Goal: Task Accomplishment & Management: Manage account settings

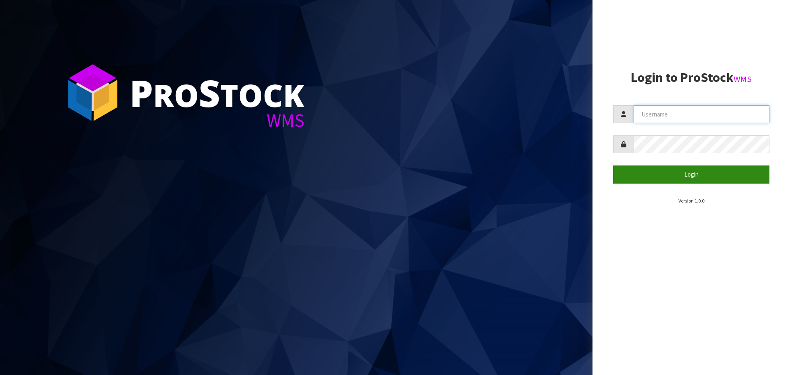
type input "[PERSON_NAME]"
click at [696, 178] on button "Login" at bounding box center [691, 174] width 156 height 18
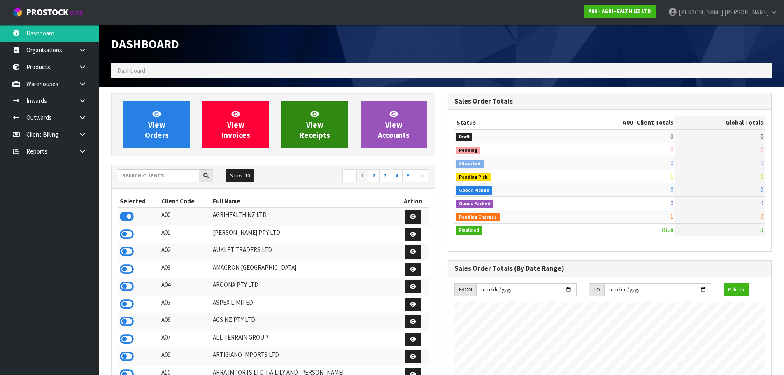
scroll to position [623, 336]
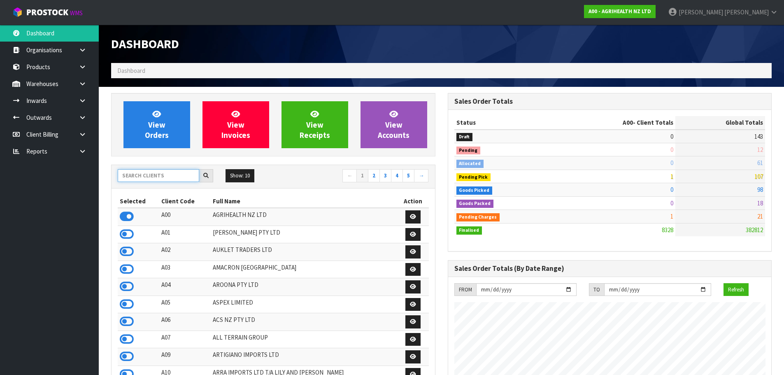
click at [133, 174] on input "text" at bounding box center [158, 175] width 81 height 13
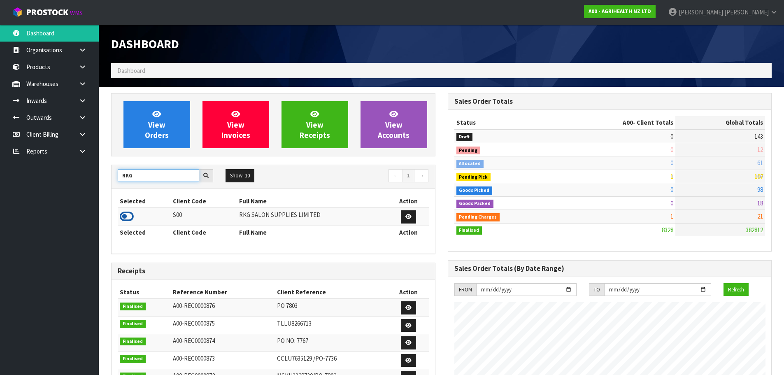
type input "RKG"
click at [125, 217] on icon at bounding box center [127, 216] width 14 height 12
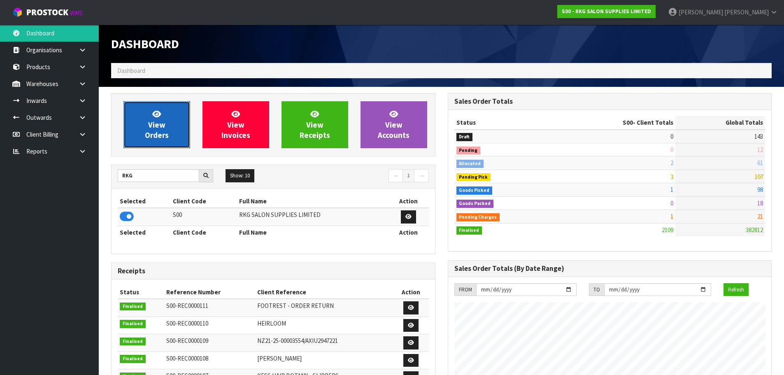
click at [155, 134] on span "View Orders" at bounding box center [157, 124] width 24 height 31
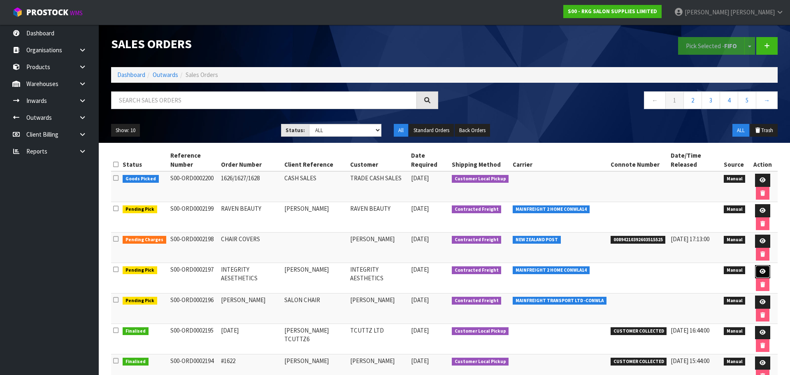
click at [760, 269] on icon at bounding box center [763, 271] width 6 height 5
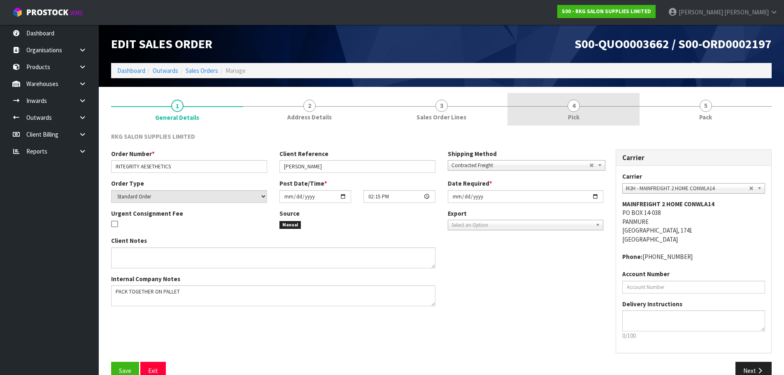
click at [576, 113] on span "Pick" at bounding box center [574, 117] width 12 height 9
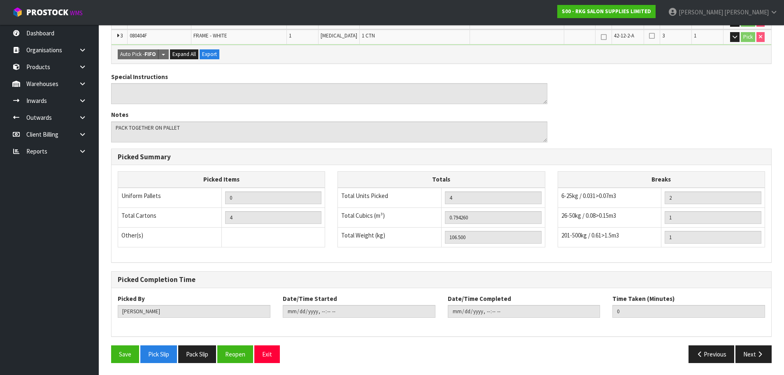
scroll to position [229, 0]
click at [274, 355] on button "Exit" at bounding box center [267, 354] width 26 height 18
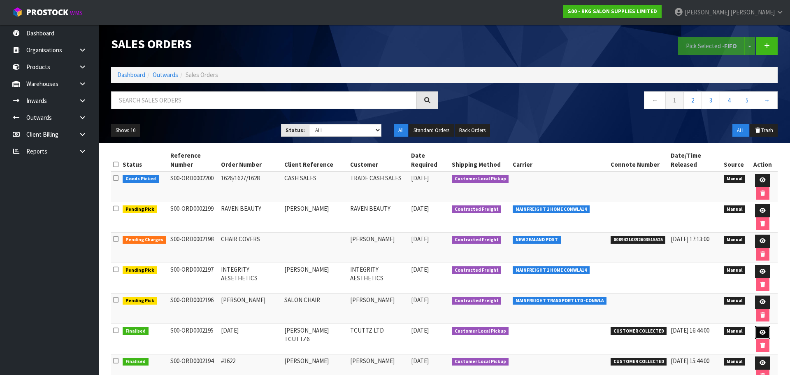
click at [760, 330] on icon at bounding box center [763, 332] width 6 height 5
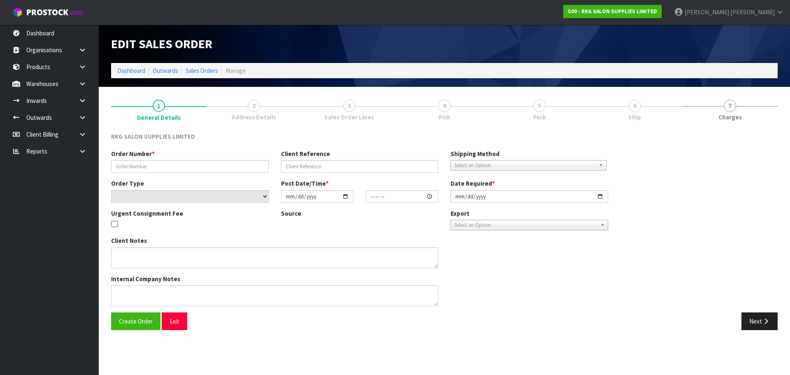
type input "[DATE]"
type input "[PERSON_NAME] TCUTTZ6"
select select "number:0"
type input "2025-09-23"
type input "00:00:00.000"
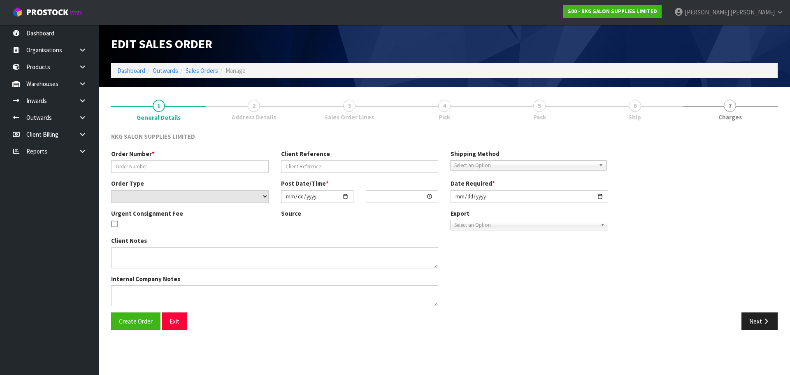
type input "2025-09-23"
type textarea "EXPORT TO TONGA (APPLY CREDIT)"
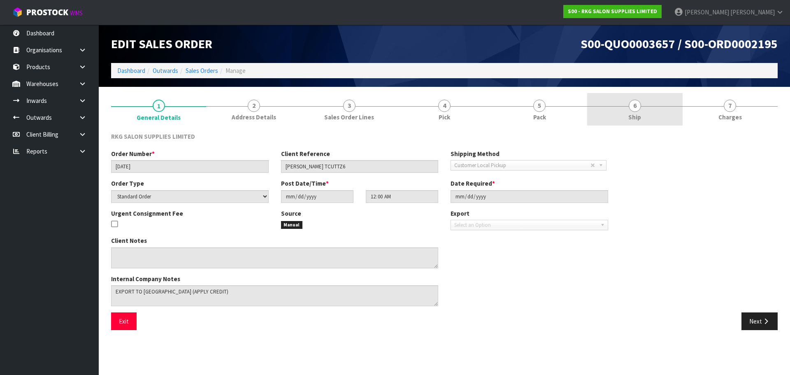
click at [636, 106] on span "6" at bounding box center [635, 106] width 12 height 12
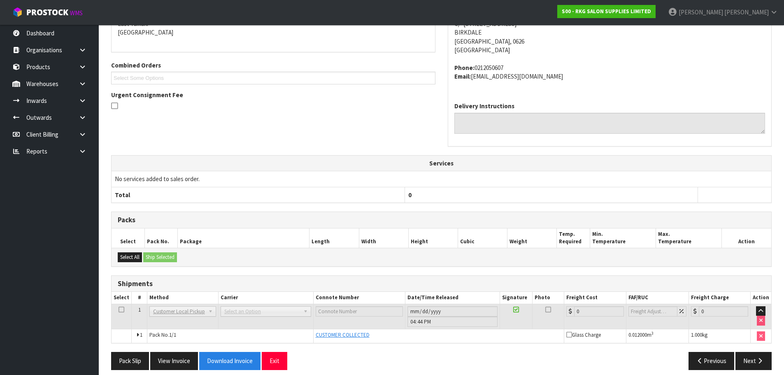
scroll to position [161, 0]
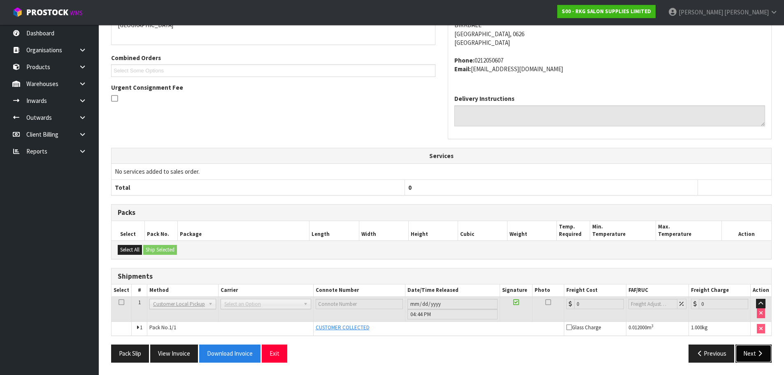
click at [750, 354] on button "Next" at bounding box center [753, 353] width 36 height 18
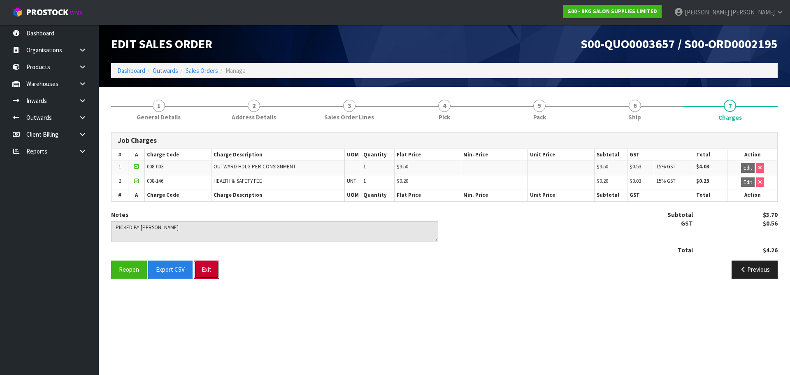
click at [204, 268] on button "Exit" at bounding box center [207, 269] width 26 height 18
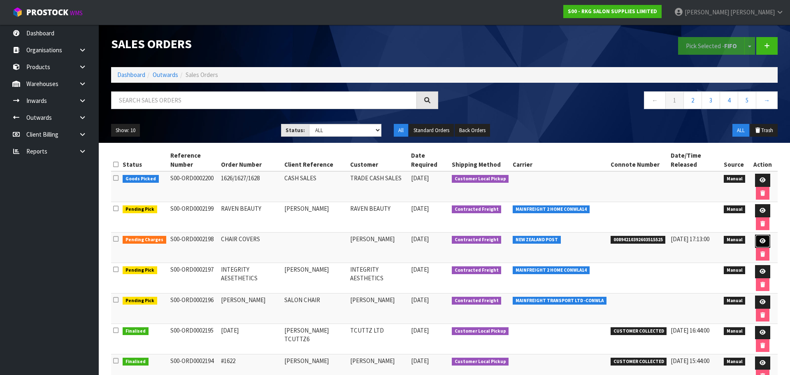
click at [760, 238] on icon at bounding box center [763, 240] width 6 height 5
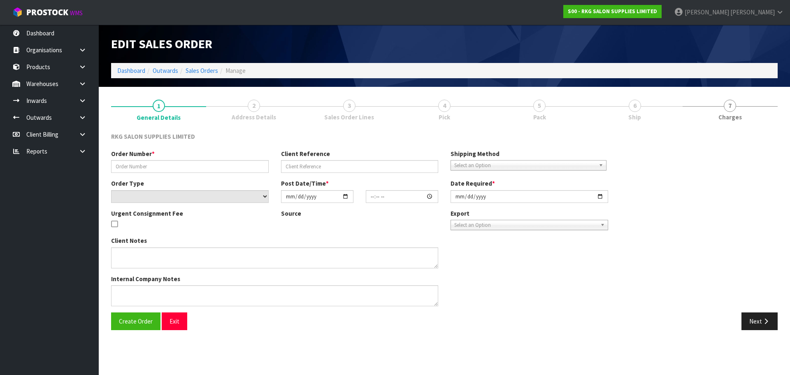
type input "CHAIR COVERS"
select select "number:0"
type input "2025-09-24"
type input "14:19:00.000"
type input "2025-09-24"
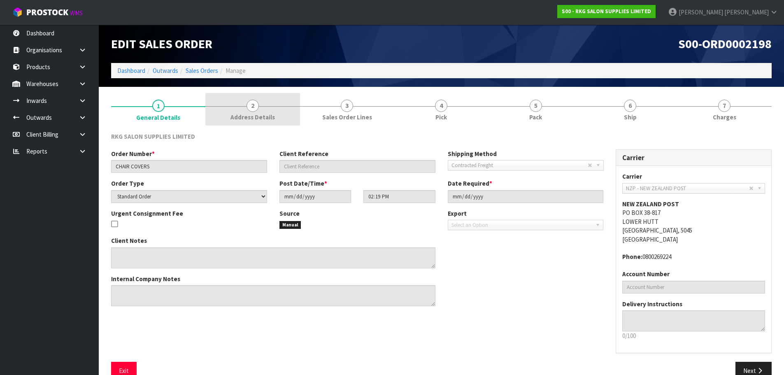
click at [252, 107] on span "2" at bounding box center [252, 106] width 12 height 12
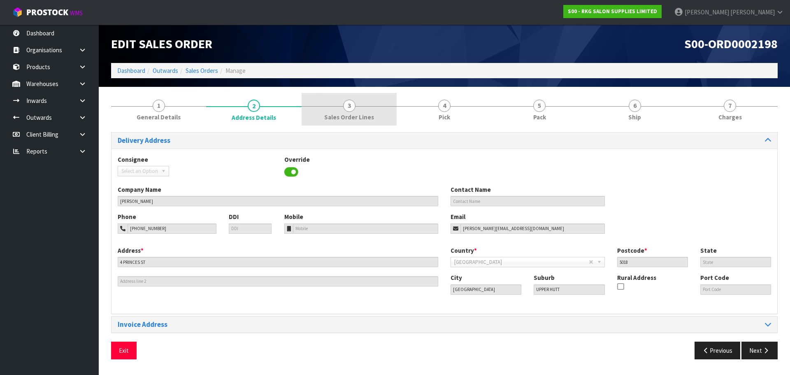
click at [348, 108] on span "3" at bounding box center [349, 106] width 12 height 12
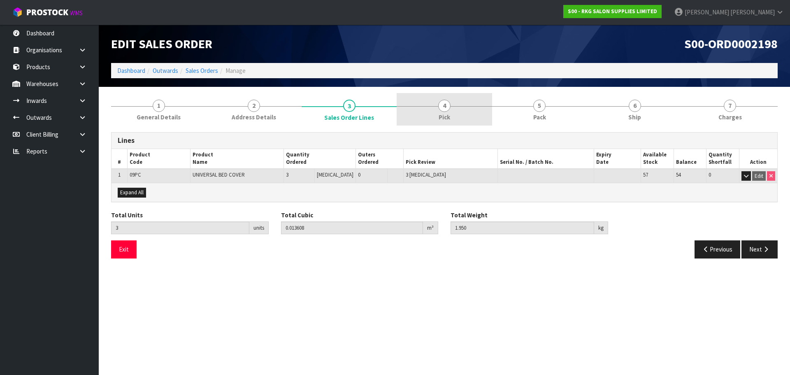
click at [442, 113] on span "Pick" at bounding box center [445, 117] width 12 height 9
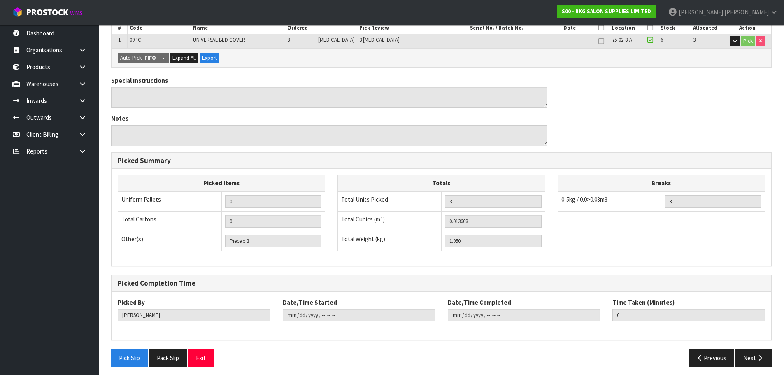
scroll to position [168, 0]
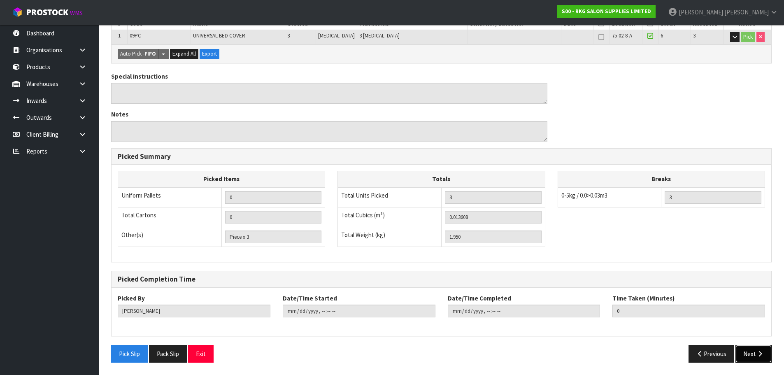
click at [744, 356] on button "Next" at bounding box center [753, 354] width 36 height 18
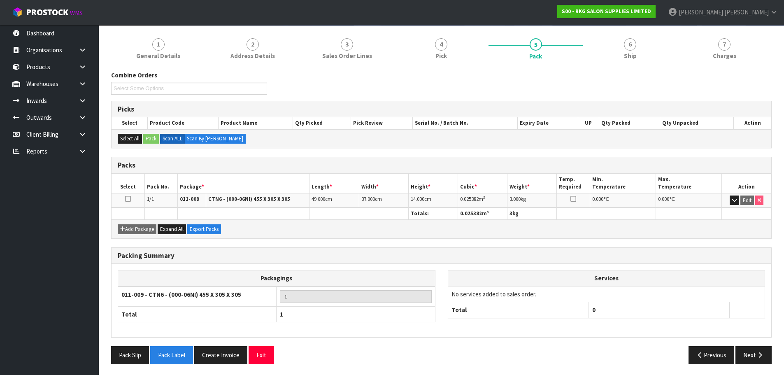
scroll to position [63, 0]
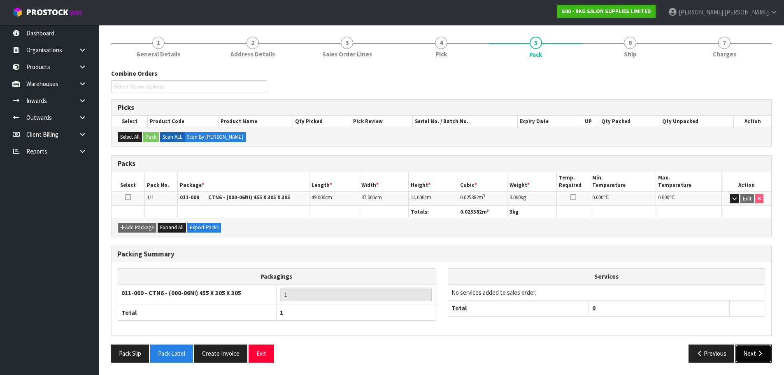
click at [744, 353] on button "Next" at bounding box center [753, 353] width 36 height 18
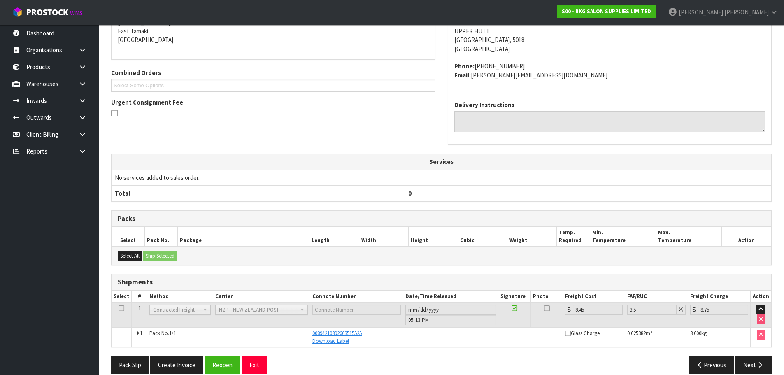
scroll to position [158, 0]
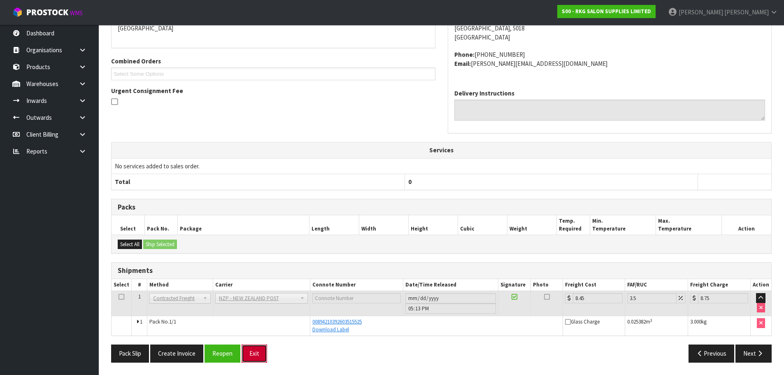
click at [258, 357] on button "Exit" at bounding box center [255, 353] width 26 height 18
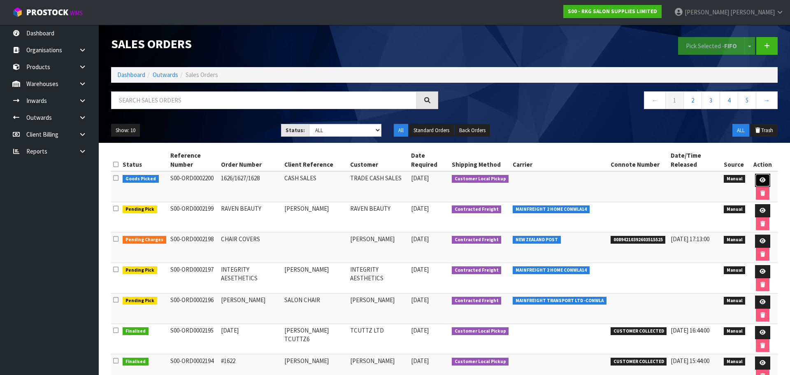
click at [760, 177] on icon at bounding box center [763, 179] width 6 height 5
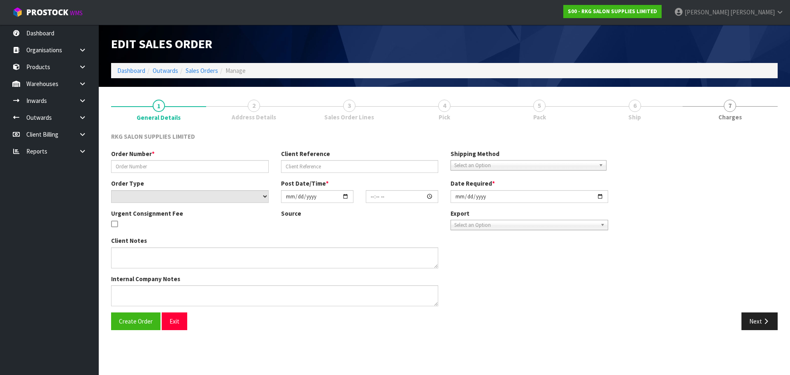
type input "1626/1627/1628"
type input "CASH SALES"
select select "number:0"
type input "2025-09-24"
type input "15:02:00.000"
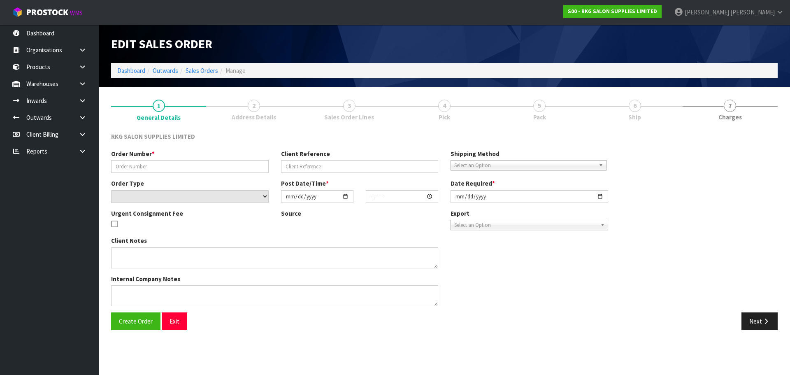
type input "2025-09-24"
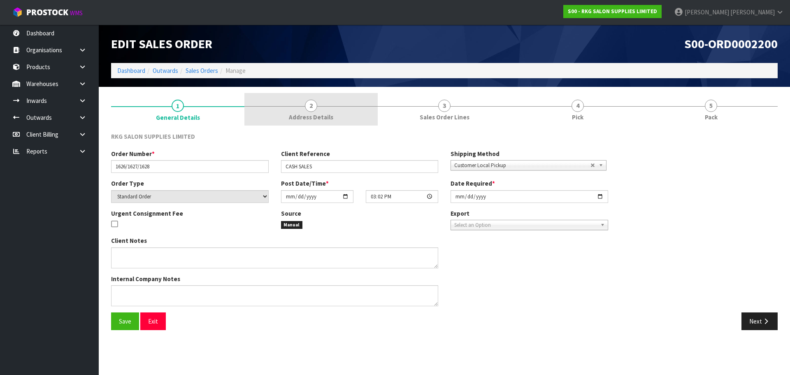
click at [304, 109] on link "2 Address Details" at bounding box center [310, 109] width 133 height 33
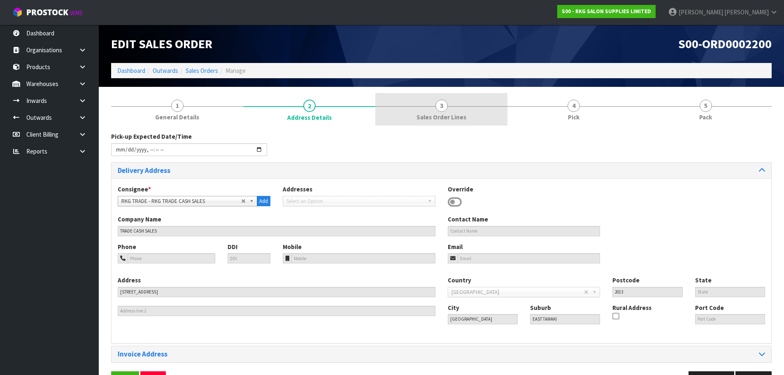
click at [438, 113] on span "Sales Order Lines" at bounding box center [441, 117] width 50 height 9
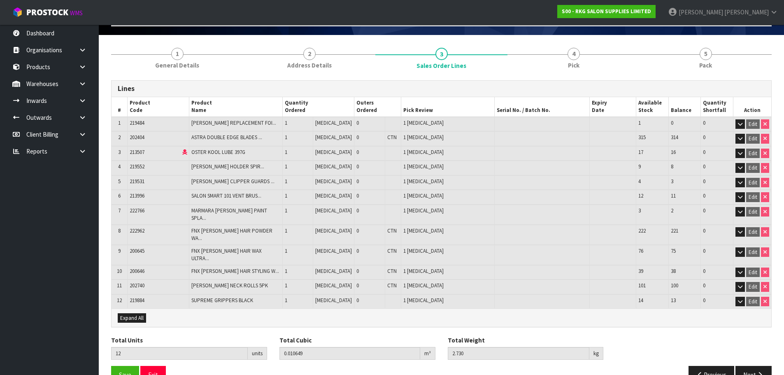
scroll to position [56, 0]
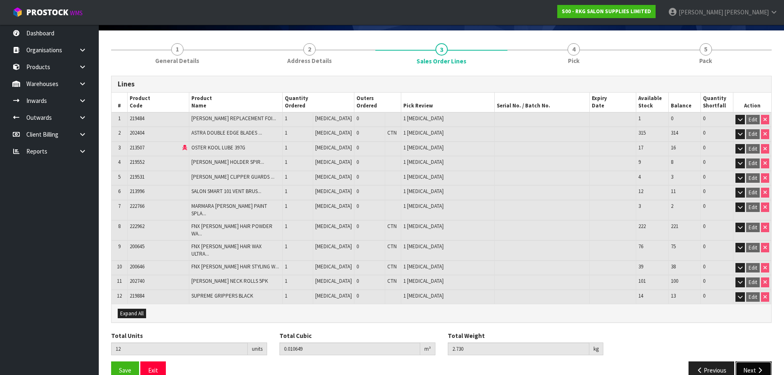
click at [753, 361] on button "Next" at bounding box center [753, 370] width 36 height 18
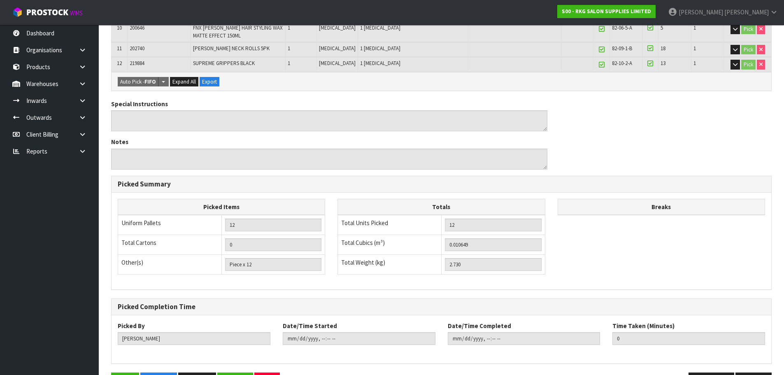
scroll to position [361, 0]
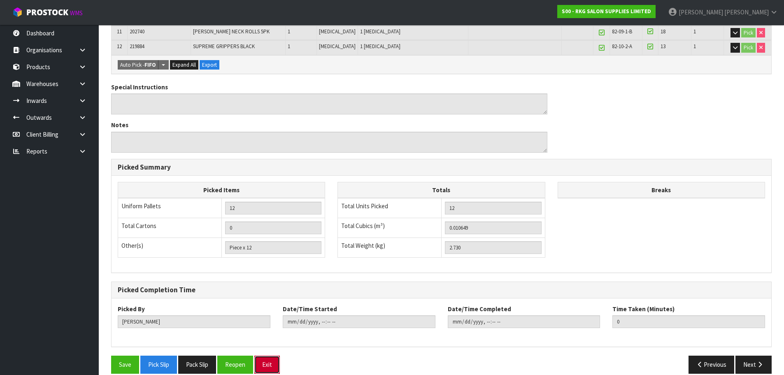
click at [272, 355] on button "Exit" at bounding box center [267, 364] width 26 height 18
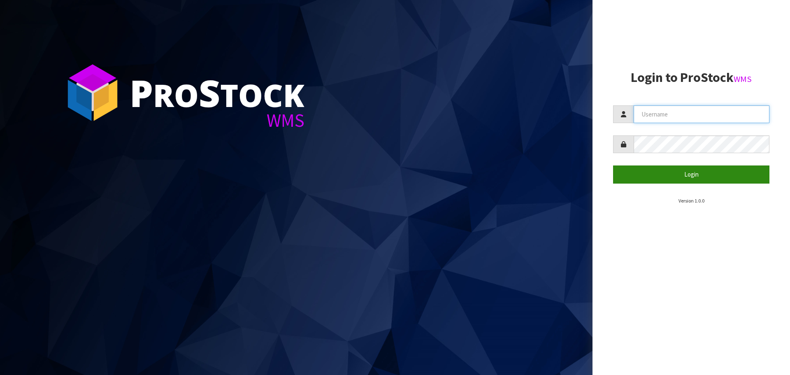
type input "[PERSON_NAME]"
click at [704, 172] on button "Login" at bounding box center [691, 174] width 156 height 18
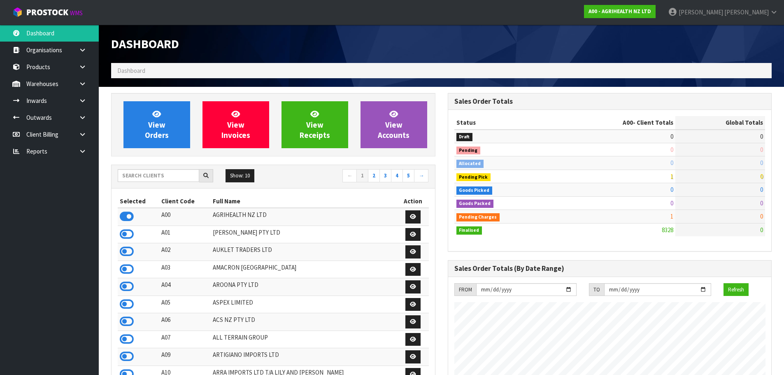
scroll to position [623, 336]
click at [156, 174] on input "text" at bounding box center [158, 175] width 81 height 13
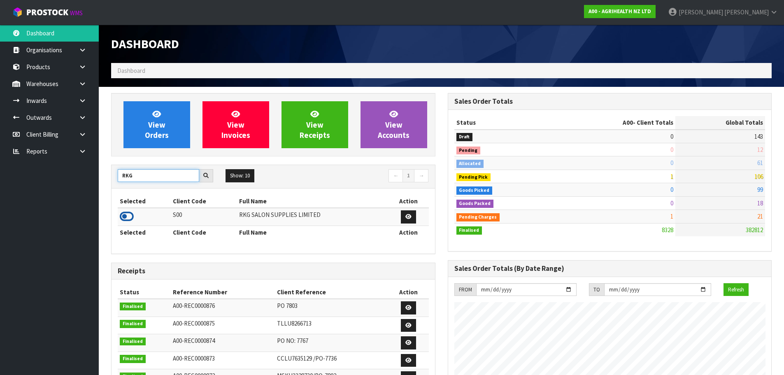
type input "RKG"
click at [125, 217] on icon at bounding box center [127, 216] width 14 height 12
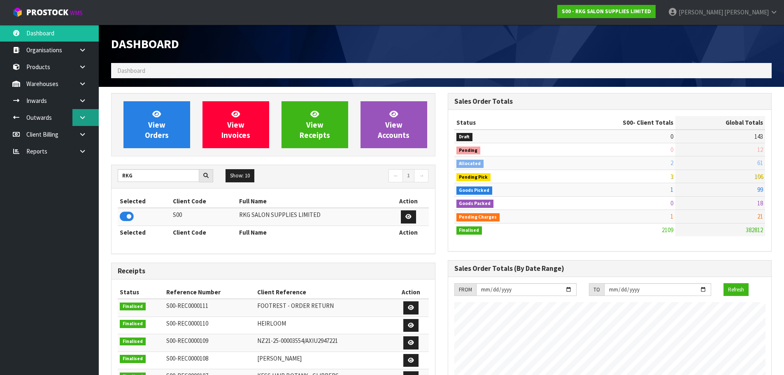
click at [86, 116] on icon at bounding box center [83, 117] width 8 height 6
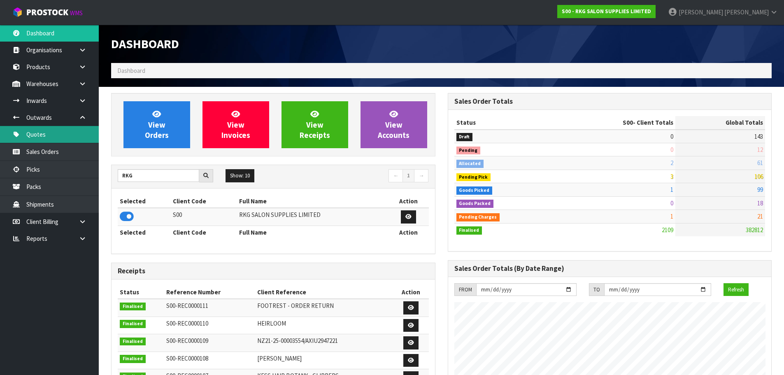
click at [53, 137] on link "Quotes" at bounding box center [49, 134] width 99 height 17
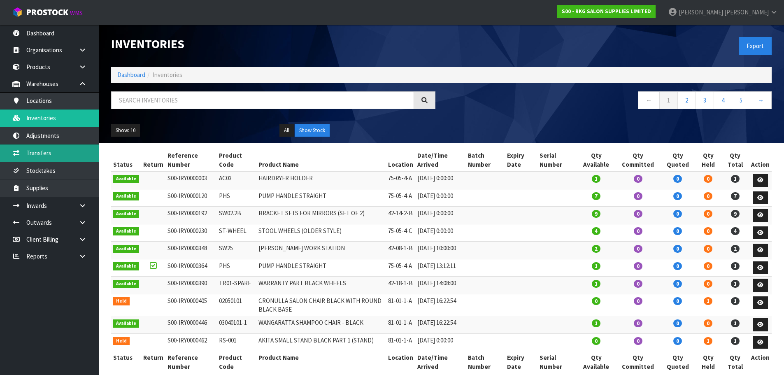
click at [46, 154] on link "Transfers" at bounding box center [49, 152] width 99 height 17
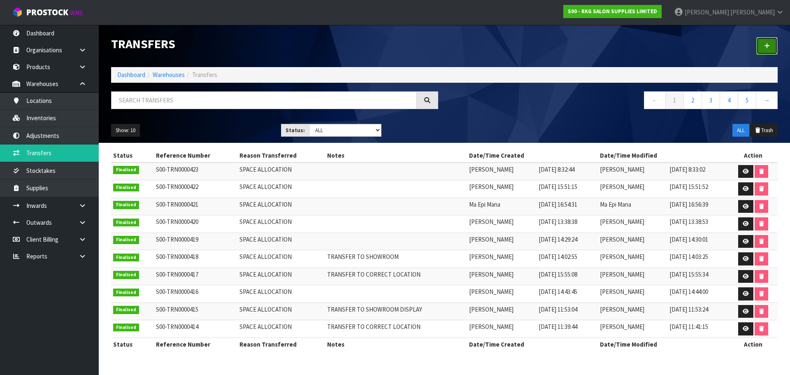
click at [767, 48] on icon at bounding box center [767, 46] width 6 height 6
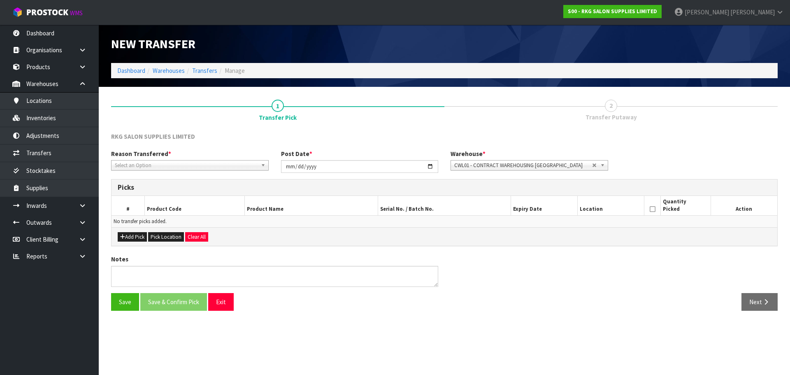
click at [264, 165] on b at bounding box center [264, 164] width 7 height 9
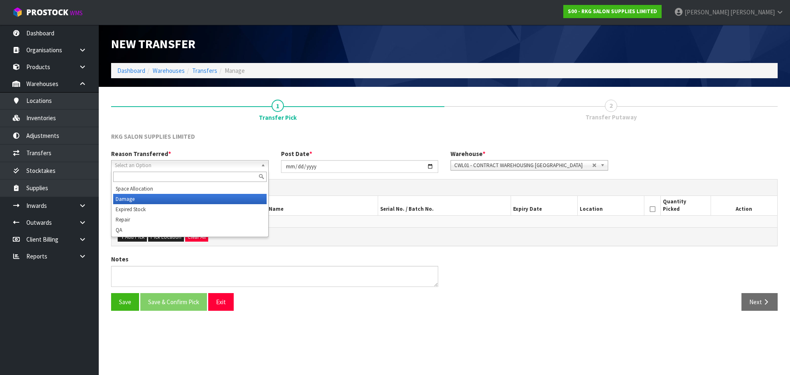
click at [129, 200] on li "Damage" at bounding box center [189, 199] width 153 height 10
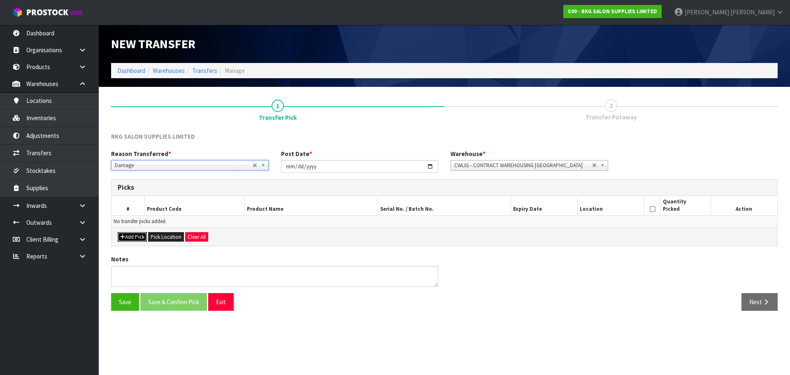
click at [137, 238] on button "Add Pick" at bounding box center [132, 237] width 29 height 10
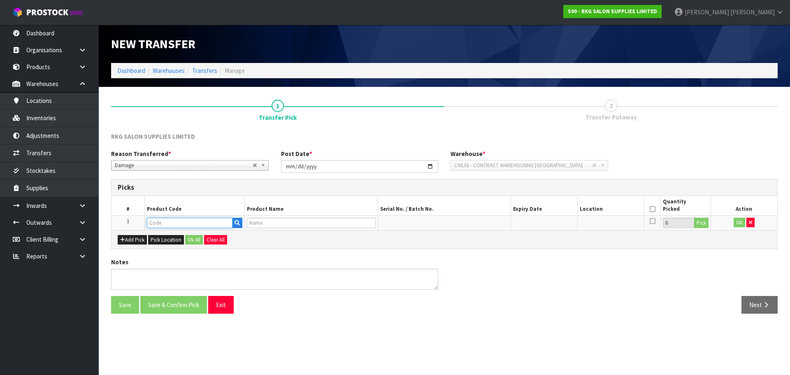
click at [162, 221] on input "text" at bounding box center [190, 223] width 86 height 10
type input "02060102"
click at [176, 239] on strong "02060102" at bounding box center [169, 237] width 26 height 8
type input "02060102"
type input "BATLOW RECLINING CHAIR - BLACK"
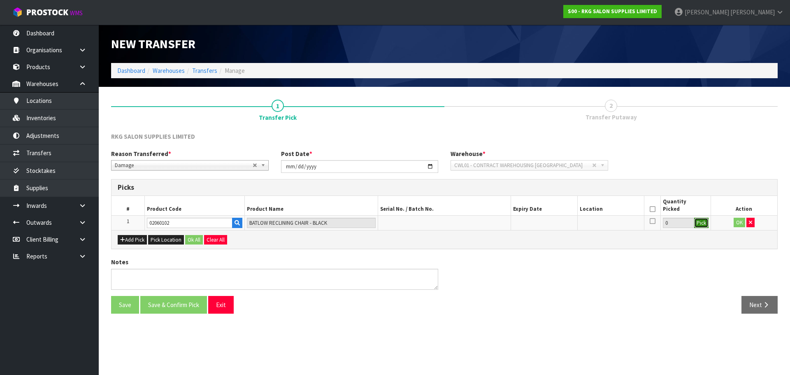
click at [704, 221] on button "Pick" at bounding box center [701, 223] width 14 height 11
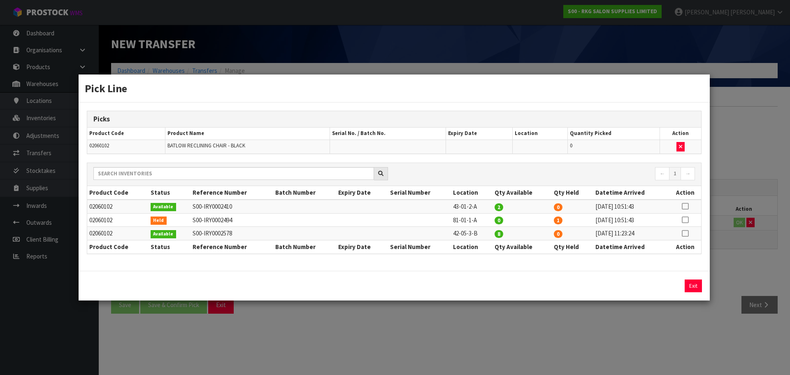
click at [685, 233] on icon at bounding box center [685, 233] width 7 height 0
drag, startPoint x: 581, startPoint y: 284, endPoint x: 560, endPoint y: 284, distance: 21.8
click at [560, 284] on input "8" at bounding box center [603, 285] width 92 height 13
type input "1"
click at [667, 286] on button "Assign Pick" at bounding box center [665, 285] width 34 height 13
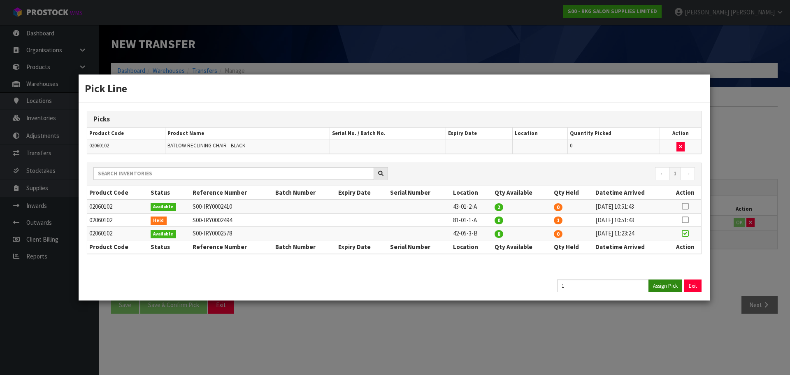
type input "1"
click at [695, 286] on button "Exit" at bounding box center [693, 285] width 17 height 13
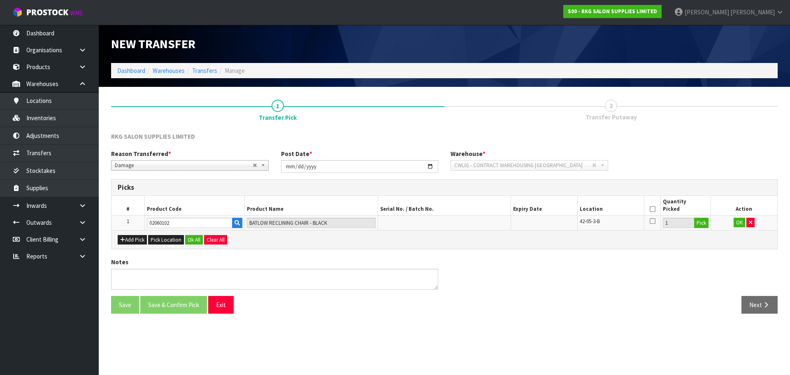
click at [653, 209] on icon at bounding box center [653, 209] width 6 height 0
click at [197, 276] on textarea at bounding box center [274, 279] width 327 height 21
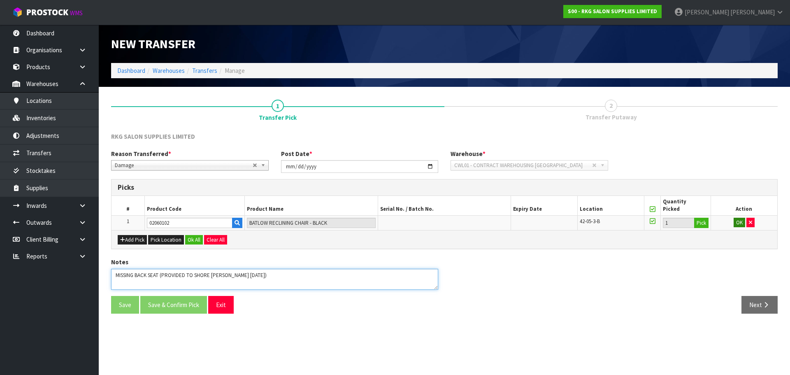
type textarea "MISSING BACK SEAT (PROVIDED TO SHORE BARBER 18-9-25)"
click at [738, 222] on button "OK" at bounding box center [740, 223] width 12 height 10
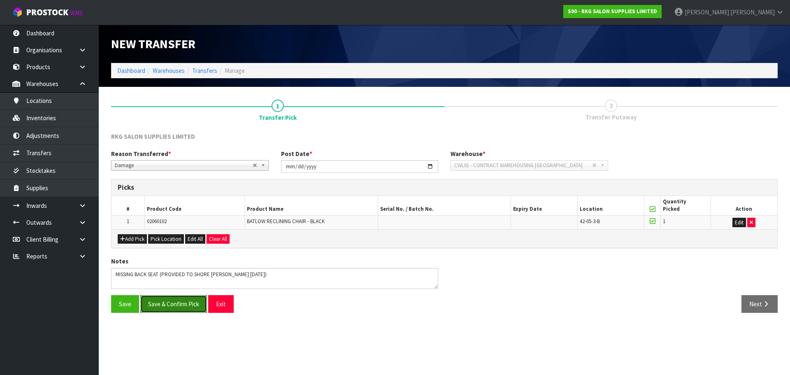
click at [173, 305] on button "Save & Confirm Pick" at bounding box center [173, 304] width 67 height 18
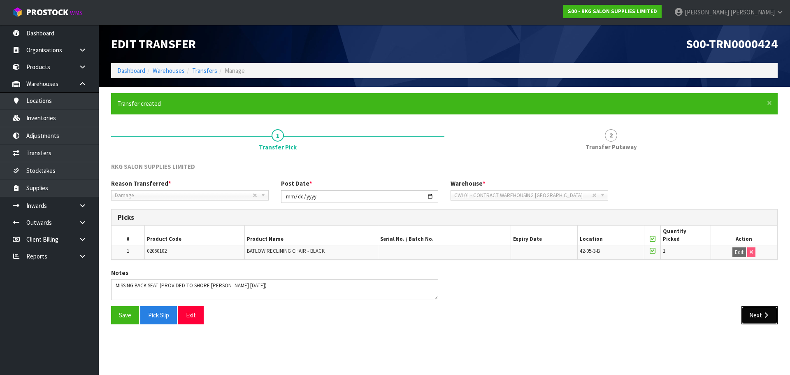
click at [754, 315] on button "Next" at bounding box center [759, 315] width 36 height 18
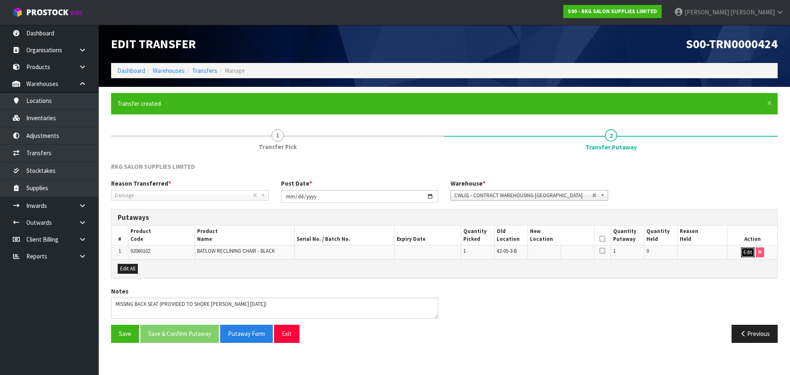
click at [747, 251] on button "Edit" at bounding box center [748, 252] width 14 height 10
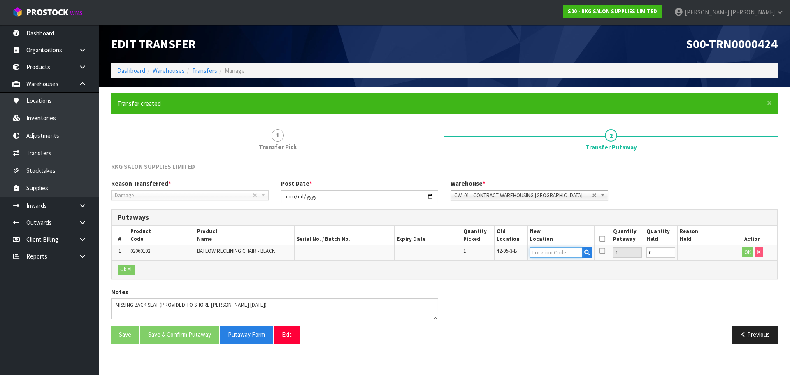
click at [543, 254] on input "text" at bounding box center [556, 252] width 52 height 10
click at [536, 252] on input "4213-1-B" at bounding box center [556, 252] width 52 height 10
click at [564, 252] on input "42-13-1-B" at bounding box center [556, 252] width 52 height 10
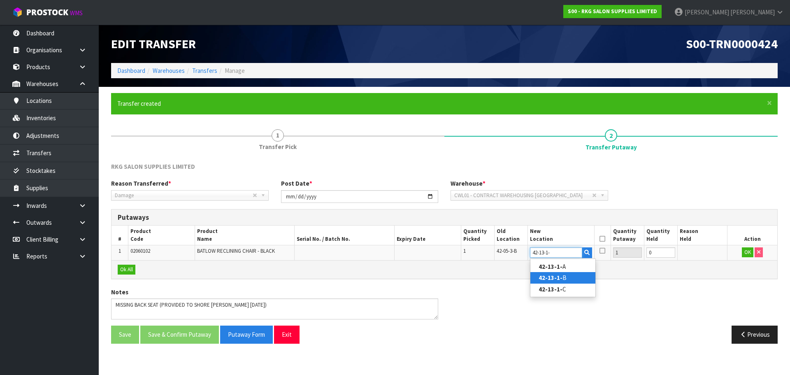
type input "42-13-1-"
click at [562, 279] on link "42-13-1- B" at bounding box center [562, 277] width 65 height 11
type input "42-13-1-B"
click at [604, 239] on icon at bounding box center [602, 239] width 6 height 0
click at [749, 256] on button "OK" at bounding box center [748, 252] width 12 height 10
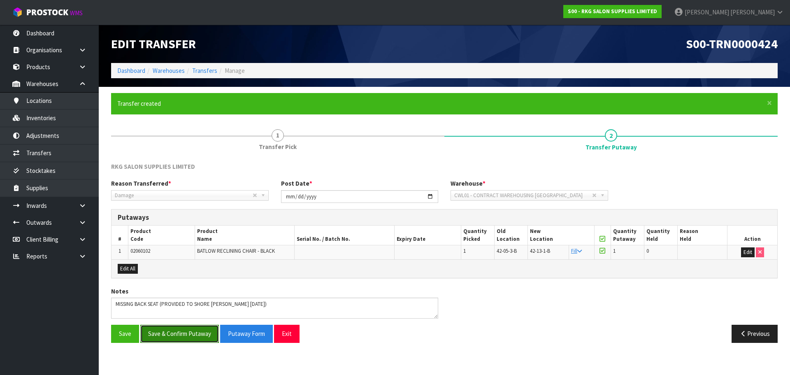
click at [187, 333] on button "Save & Confirm Putaway" at bounding box center [179, 334] width 79 height 18
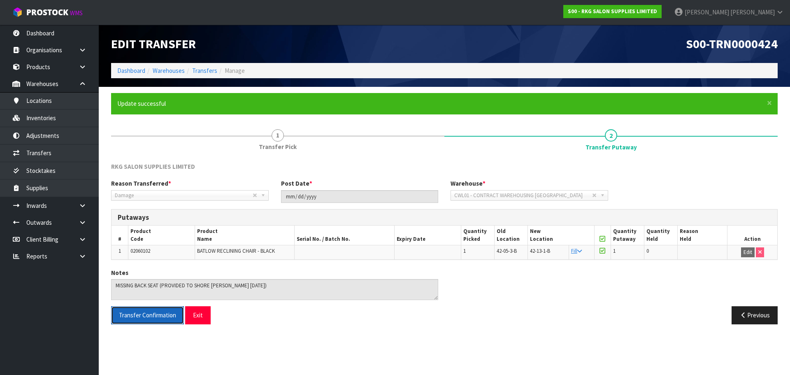
click at [171, 316] on span "Transfer Confirmation" at bounding box center [147, 315] width 57 height 8
click at [82, 242] on icon at bounding box center [83, 239] width 8 height 6
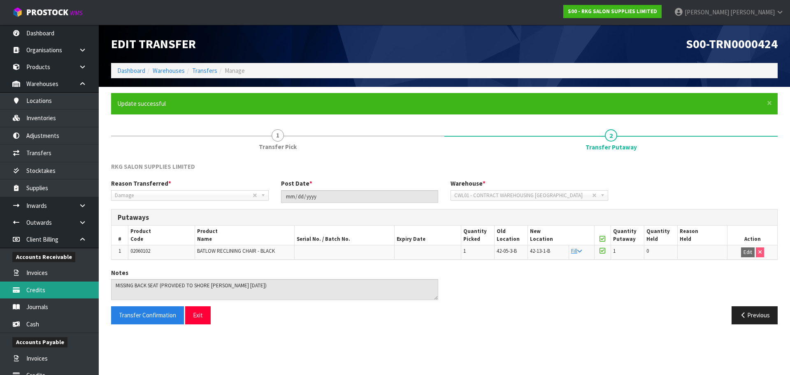
click at [37, 291] on link "Credits" at bounding box center [49, 289] width 99 height 17
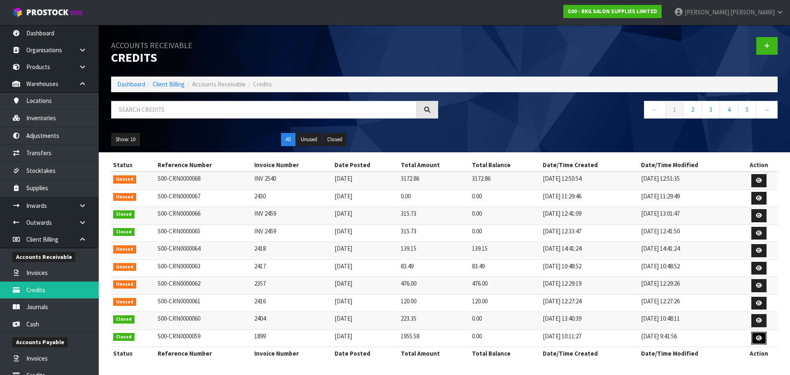
click at [756, 340] on icon at bounding box center [759, 337] width 6 height 5
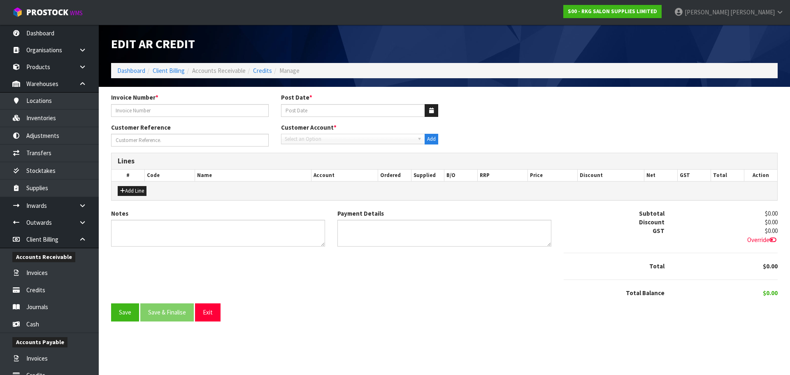
type input "1899"
type input "14/01/2025"
type input "PO-0560"
type textarea "CREDIT FAULTY ITEMS AS AGREED"
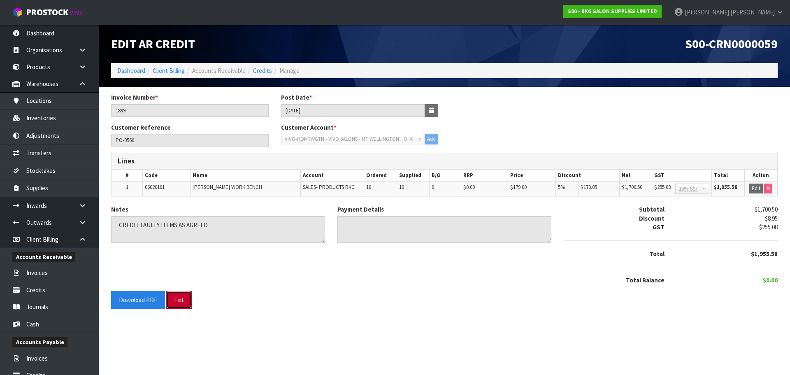
click at [180, 300] on button "Exit" at bounding box center [179, 300] width 26 height 18
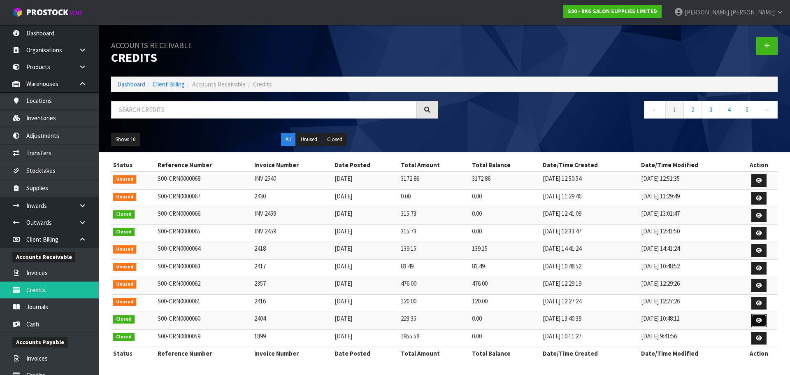
click at [757, 318] on icon at bounding box center [759, 320] width 6 height 5
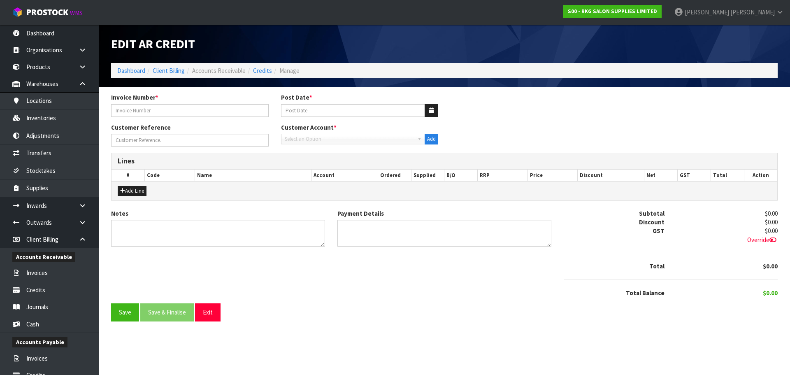
type input "2404"
type input "17/06/2025"
type input "TOUCH BEAUTY"
type textarea "RETURNED & SWAPPED FOR CALIBER MOAB SHAVER 17.6.25"
type textarea "REFUNDED $13.60 DIFFERENCE IN CASH."
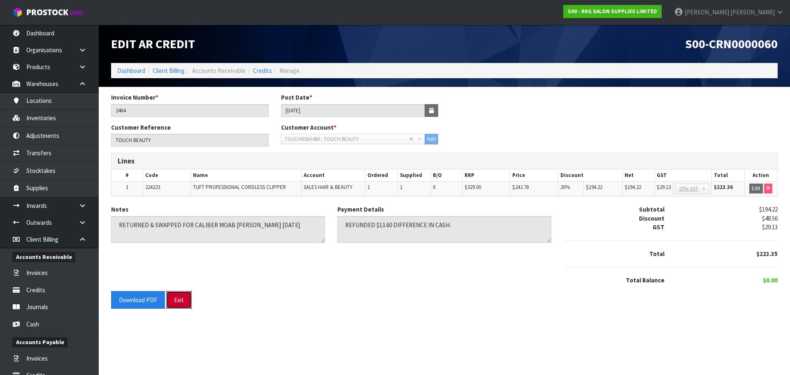
click at [178, 302] on button "Exit" at bounding box center [179, 300] width 26 height 18
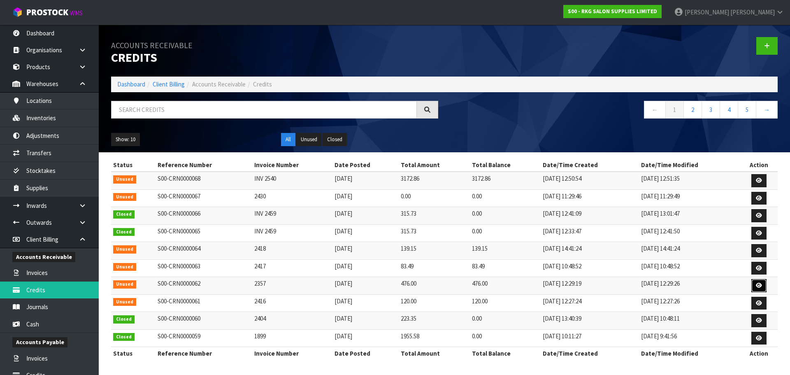
click at [757, 283] on icon at bounding box center [759, 285] width 6 height 5
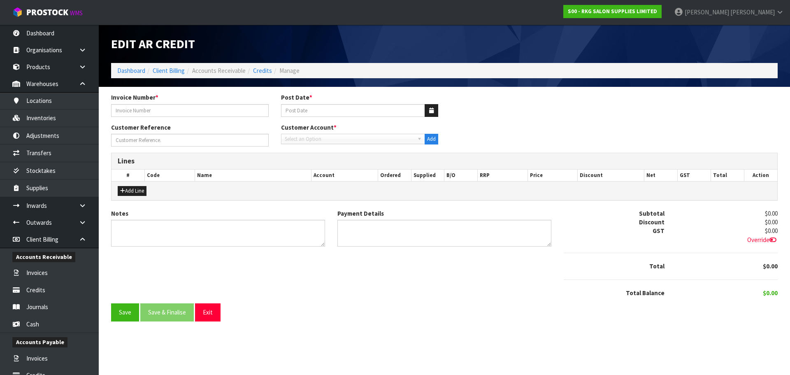
type input "2357"
type input "30/06/2025"
type input "BOB WAXES"
type textarea "PARTIAL CREDIT AS AGREED FOR BOB WAXES"
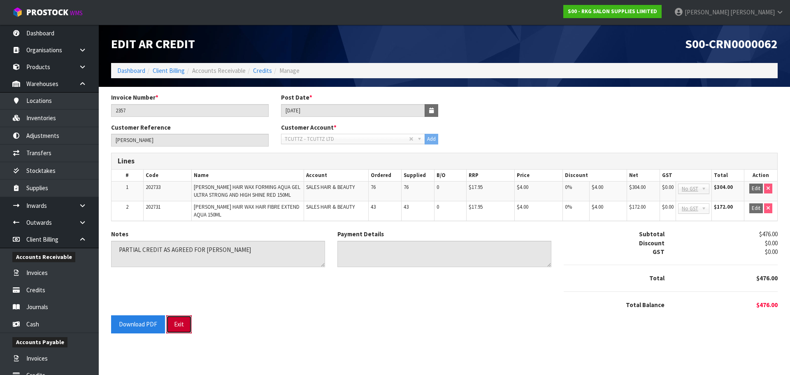
click at [183, 321] on button "Exit" at bounding box center [179, 324] width 26 height 18
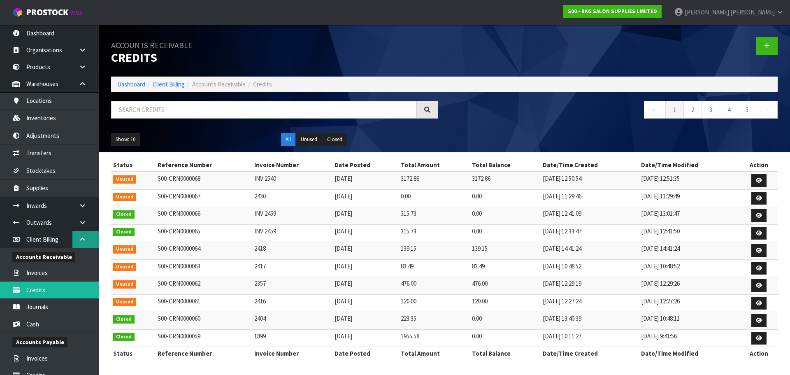
click at [83, 239] on icon at bounding box center [83, 239] width 8 height 6
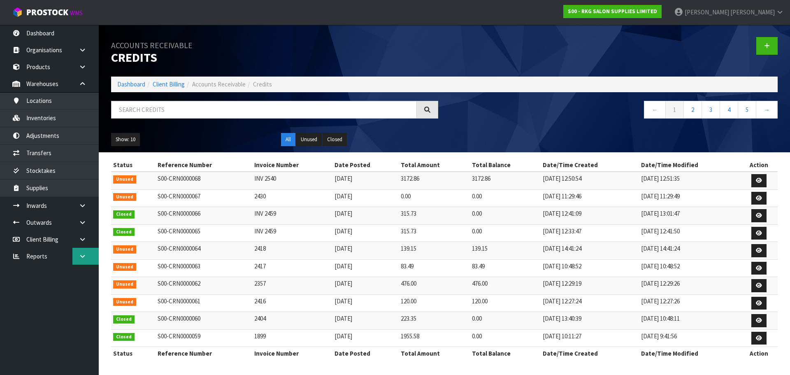
click at [80, 257] on icon at bounding box center [83, 256] width 8 height 6
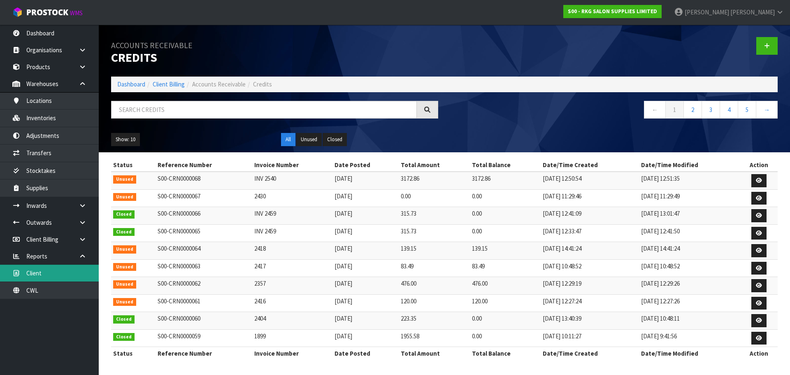
click at [37, 276] on link "Client" at bounding box center [49, 273] width 99 height 17
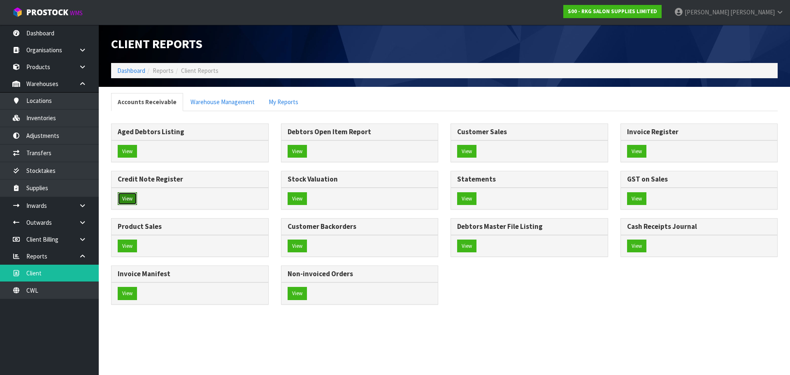
click at [129, 198] on button "View" at bounding box center [127, 198] width 19 height 13
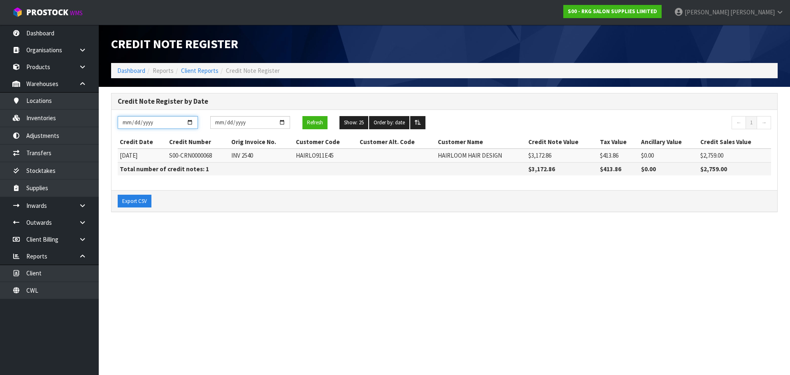
click at [188, 121] on input "2025-09-01" at bounding box center [158, 122] width 80 height 13
type input "2025-08-01"
click at [316, 121] on button "Refresh" at bounding box center [314, 122] width 25 height 13
click at [79, 273] on link "Client" at bounding box center [49, 273] width 99 height 17
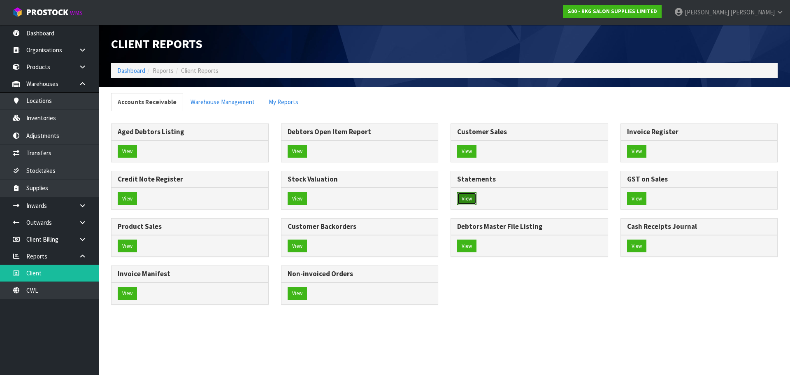
click at [467, 198] on button "View" at bounding box center [466, 198] width 19 height 13
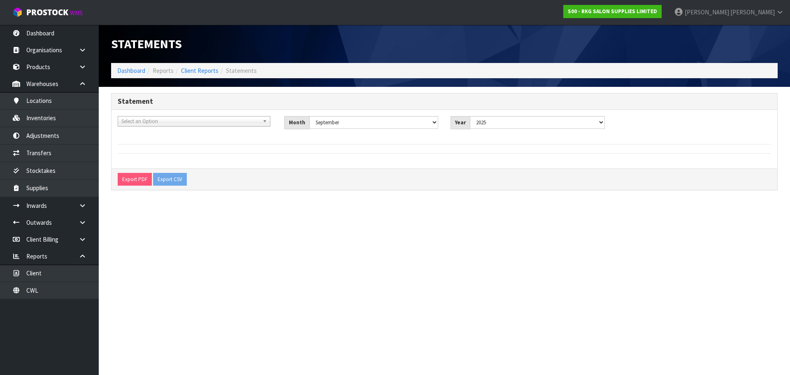
click at [265, 119] on b at bounding box center [266, 120] width 7 height 9
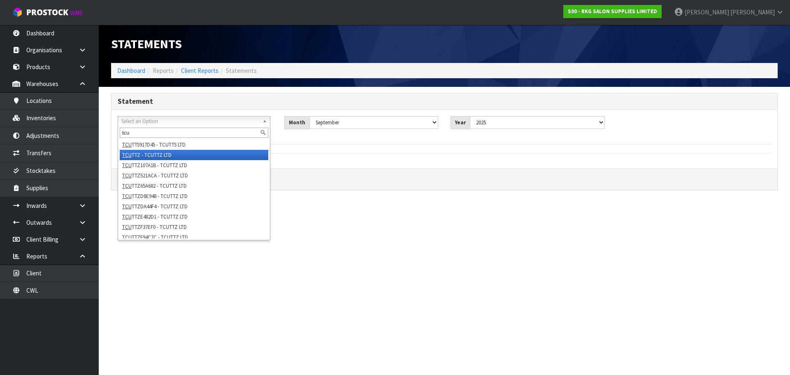
type input "tcu"
click at [161, 155] on li "TCU TTZ - TCUTTZ LTD" at bounding box center [194, 155] width 149 height 10
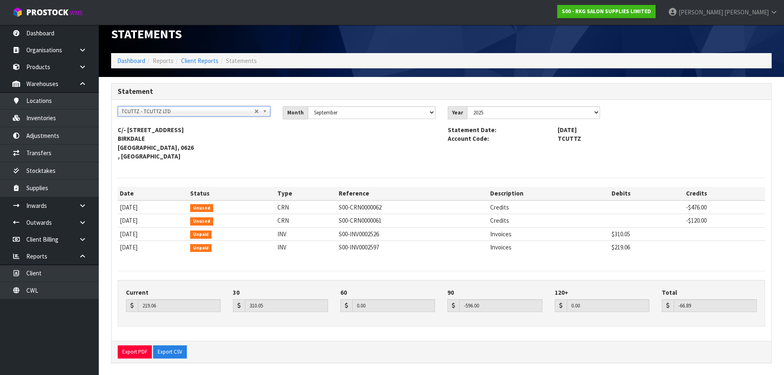
scroll to position [13, 0]
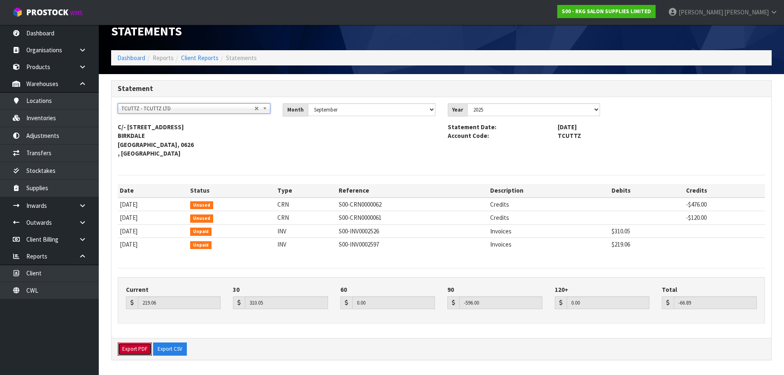
click at [134, 348] on button "Export PDF" at bounding box center [135, 348] width 34 height 13
click at [82, 256] on icon at bounding box center [83, 256] width 8 height 6
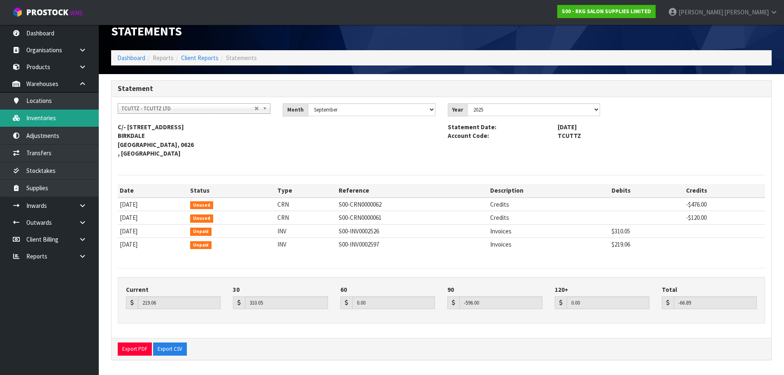
click at [39, 123] on link "Inventories" at bounding box center [49, 117] width 99 height 17
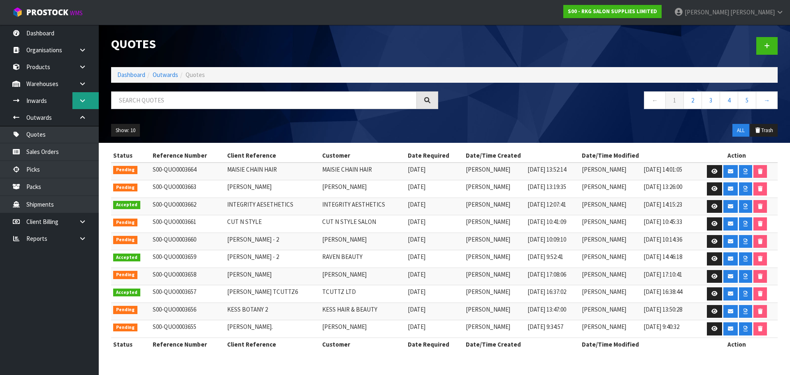
click at [81, 98] on icon at bounding box center [83, 101] width 8 height 6
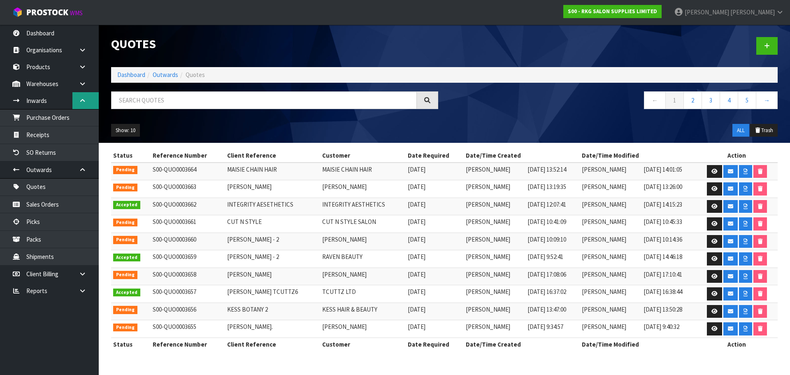
click at [81, 98] on icon at bounding box center [83, 101] width 8 height 6
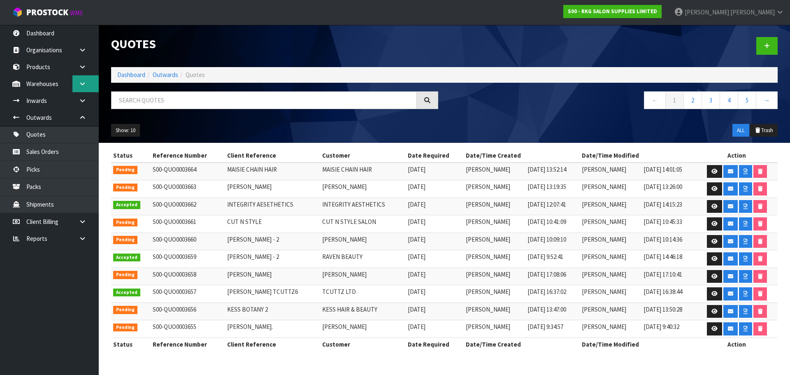
click at [84, 86] on icon at bounding box center [83, 84] width 8 height 6
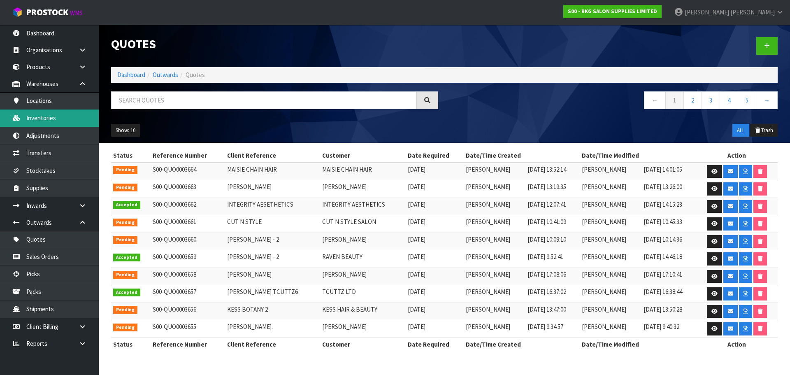
click at [49, 119] on link "Inventories" at bounding box center [49, 117] width 99 height 17
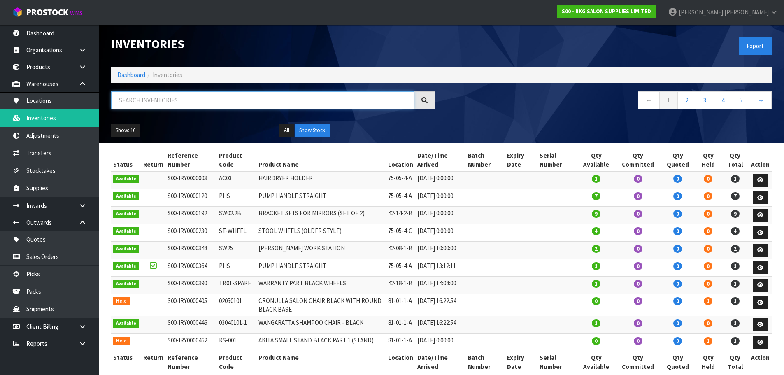
click at [160, 98] on input "text" at bounding box center [262, 100] width 303 height 18
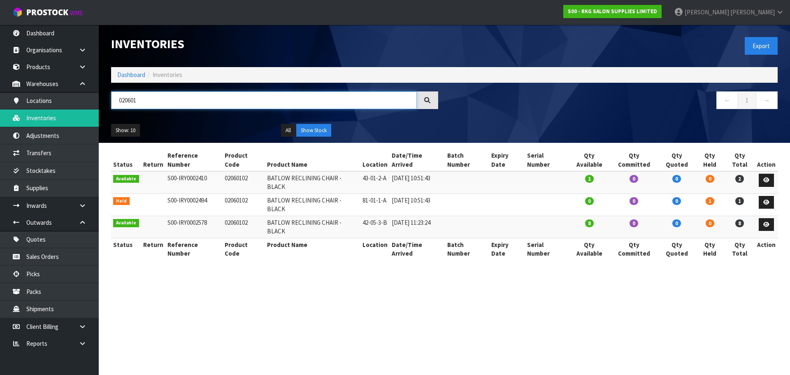
type input "020601"
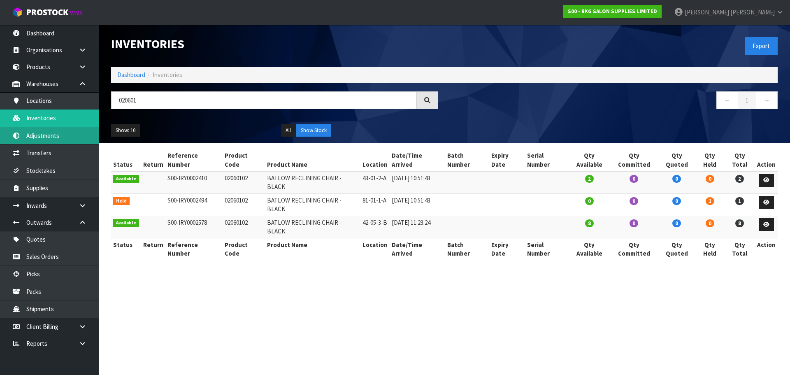
click at [40, 136] on link "Adjustments" at bounding box center [49, 135] width 99 height 17
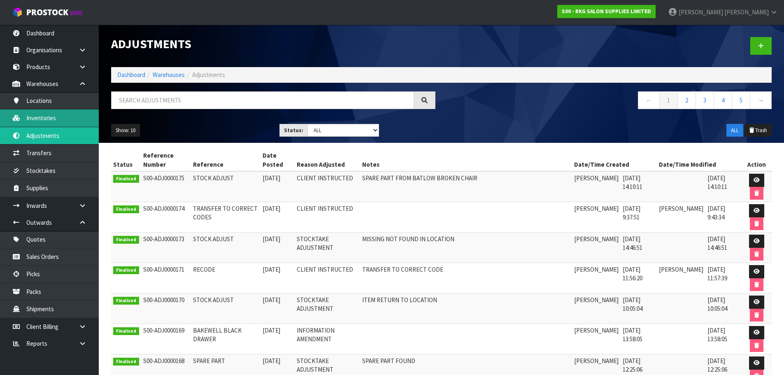
click at [44, 118] on link "Inventories" at bounding box center [49, 117] width 99 height 17
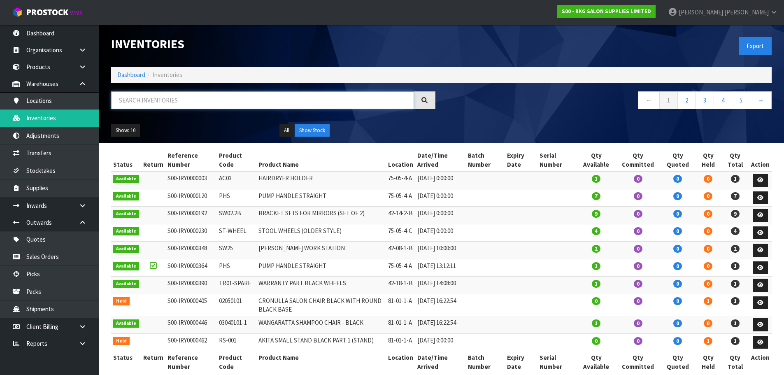
click at [127, 102] on input "text" at bounding box center [262, 100] width 303 height 18
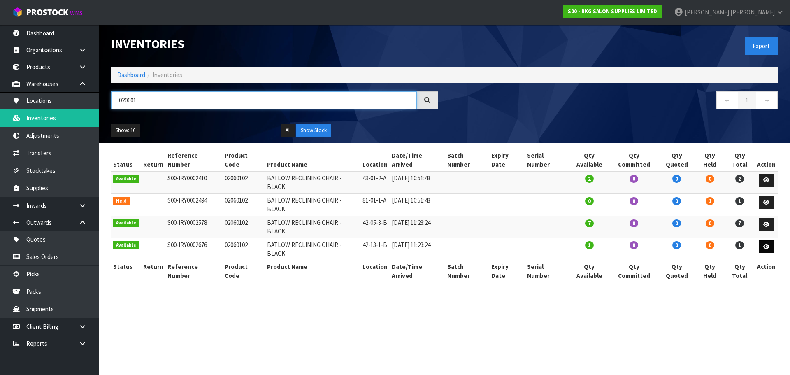
type input "020601"
click at [767, 244] on icon at bounding box center [766, 246] width 6 height 5
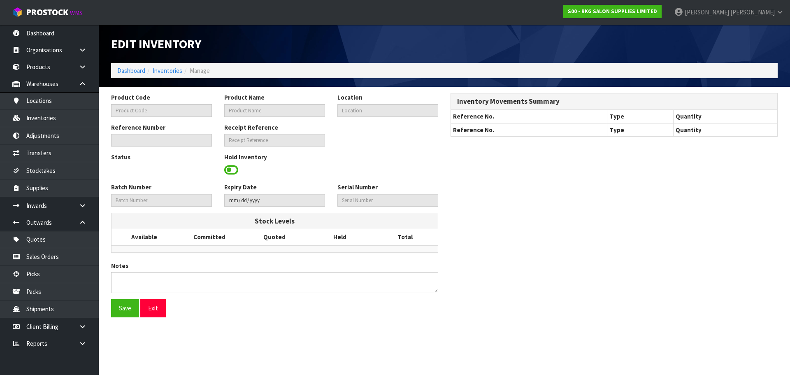
type input "02060102"
type input "BATLOW RECLINING CHAIR - BLACK"
type input "42-13-1-B"
type input "S00-IRY0002676"
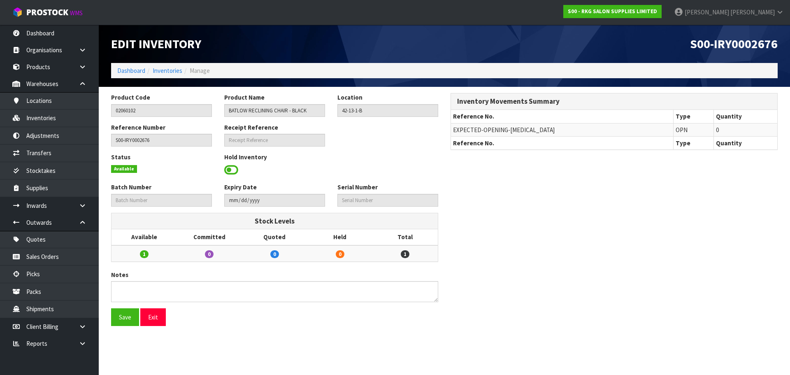
click at [232, 172] on span at bounding box center [231, 170] width 14 height 12
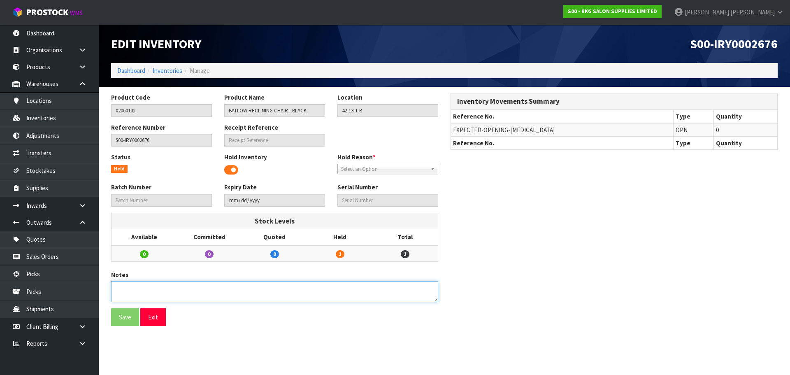
click at [158, 286] on textarea at bounding box center [274, 291] width 327 height 21
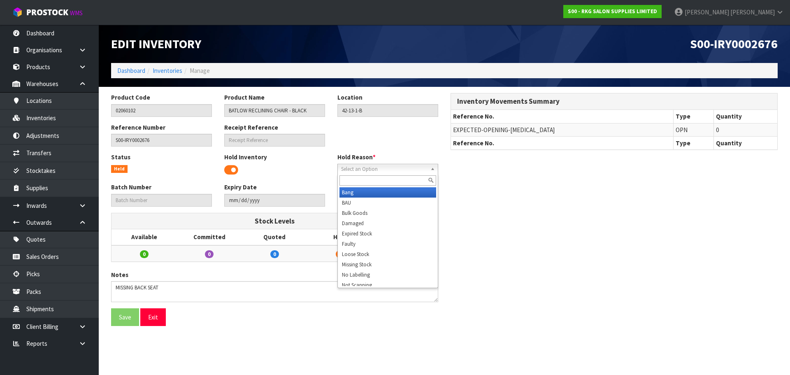
click at [375, 169] on span "Select an Option" at bounding box center [384, 169] width 86 height 10
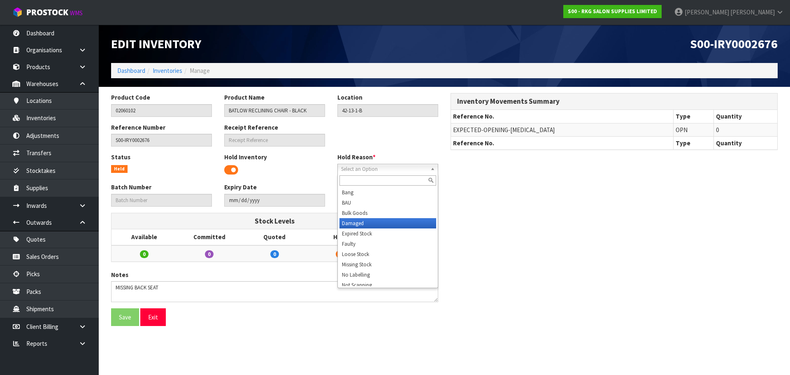
click at [359, 223] on li "Damaged" at bounding box center [387, 223] width 97 height 10
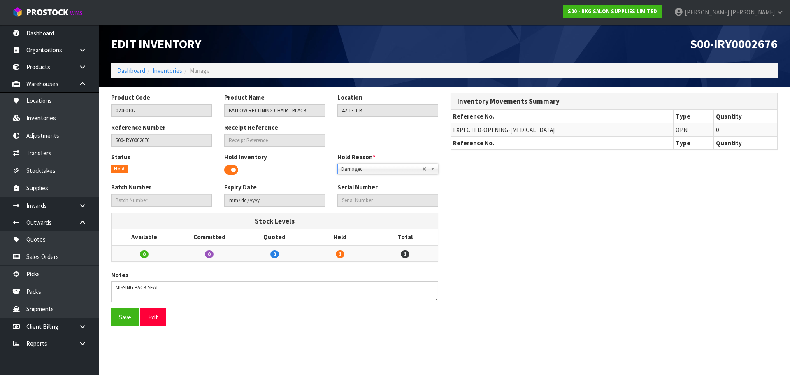
click at [354, 170] on span "Damaged" at bounding box center [381, 169] width 81 height 10
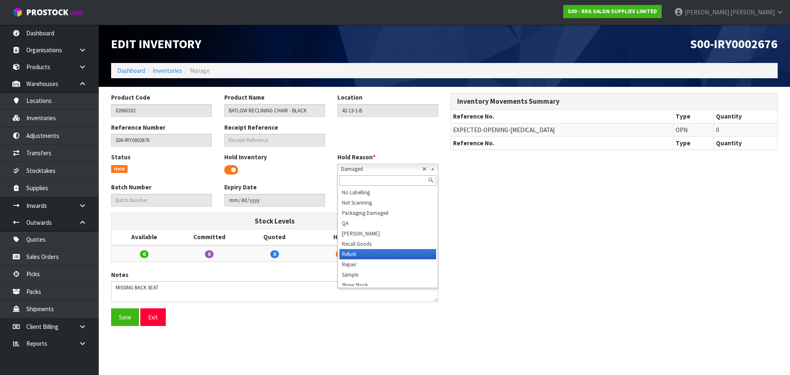
scroll to position [123, 0]
click at [358, 244] on li "Show Stock" at bounding box center [387, 244] width 97 height 10
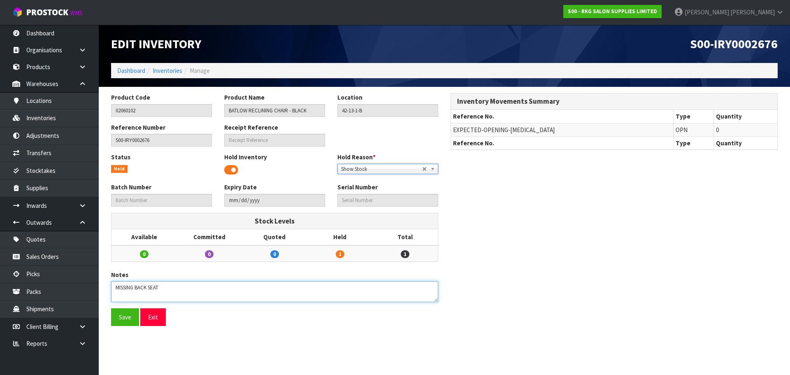
click at [116, 289] on textarea at bounding box center [274, 291] width 327 height 21
type textarea "DAMAGED MISSING BACK SEAT"
click at [381, 166] on span "Show Stock" at bounding box center [381, 169] width 81 height 10
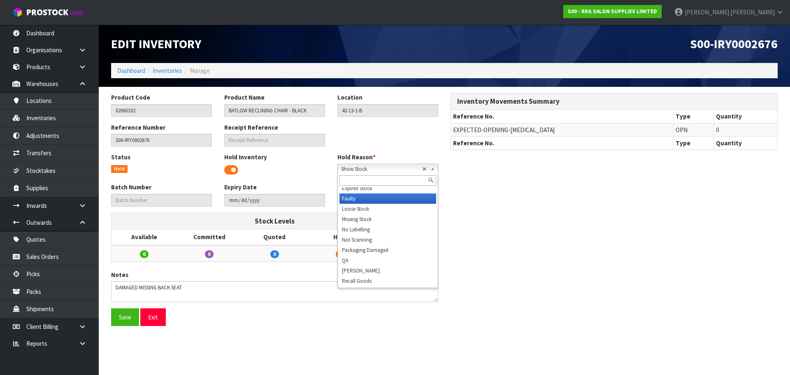
scroll to position [0, 0]
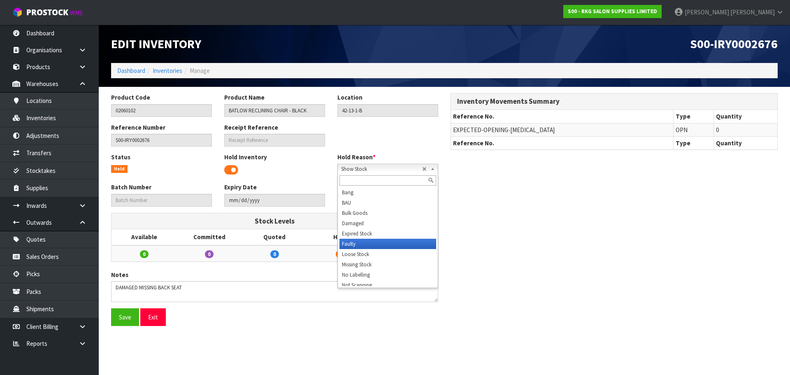
click at [349, 245] on li "Faulty" at bounding box center [387, 244] width 97 height 10
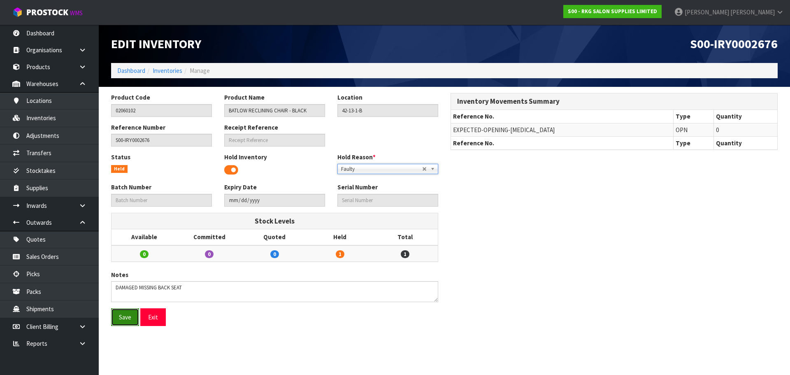
click at [124, 319] on button "Save" at bounding box center [125, 317] width 28 height 18
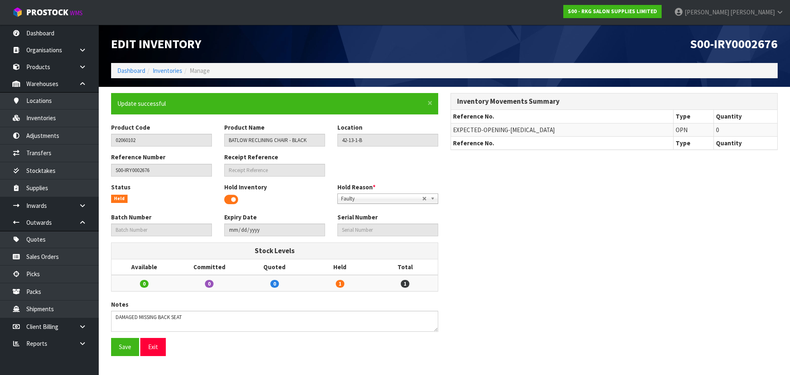
click at [356, 200] on span "Faulty" at bounding box center [381, 199] width 81 height 10
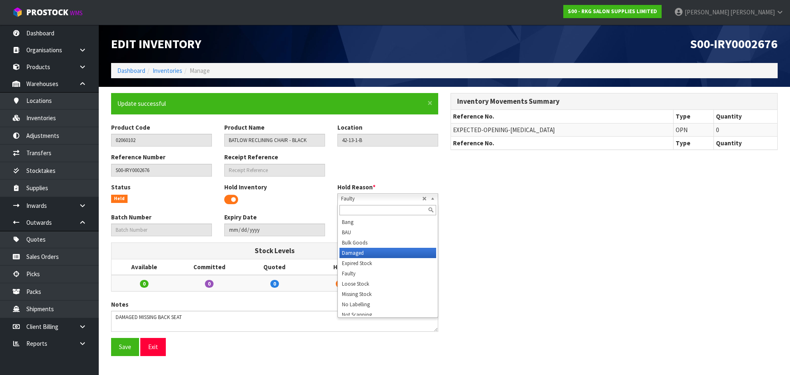
click at [357, 253] on li "Damaged" at bounding box center [387, 253] width 97 height 10
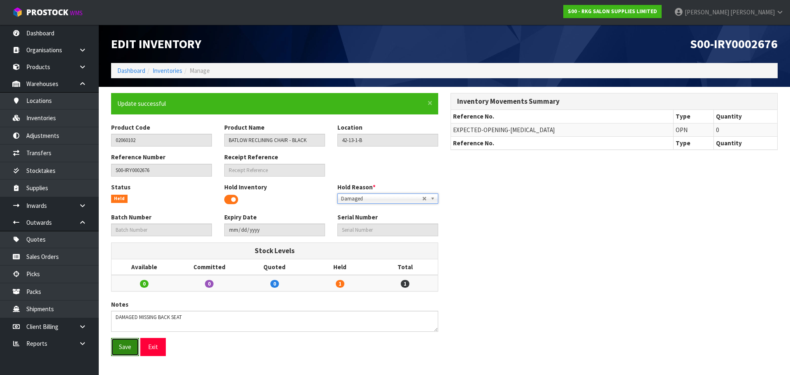
click at [128, 348] on button "Save" at bounding box center [125, 347] width 28 height 18
click at [153, 345] on button "Exit" at bounding box center [153, 347] width 26 height 18
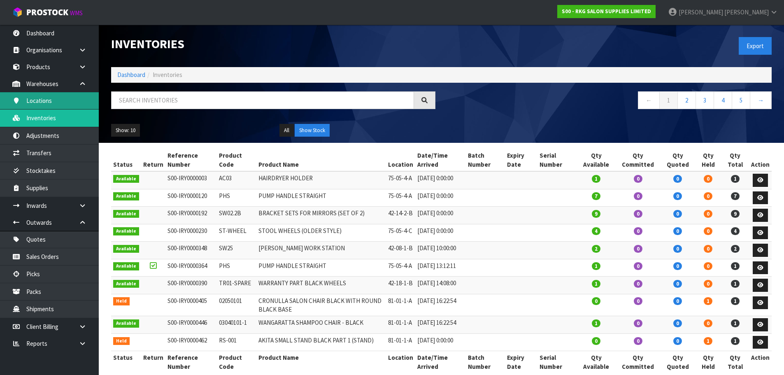
click at [46, 100] on link "Locations" at bounding box center [49, 100] width 99 height 17
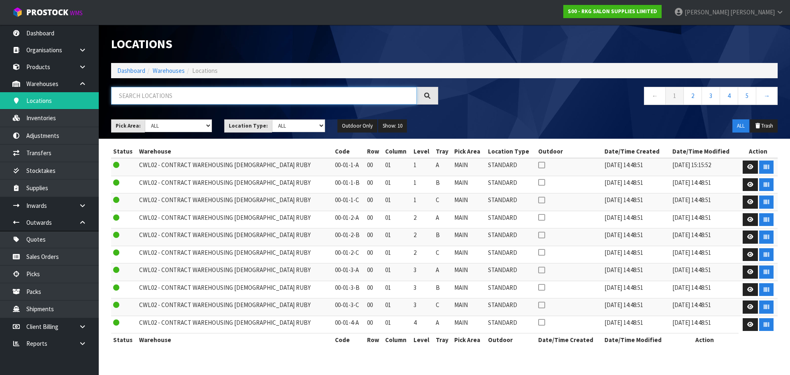
click at [130, 100] on input "text" at bounding box center [264, 96] width 306 height 18
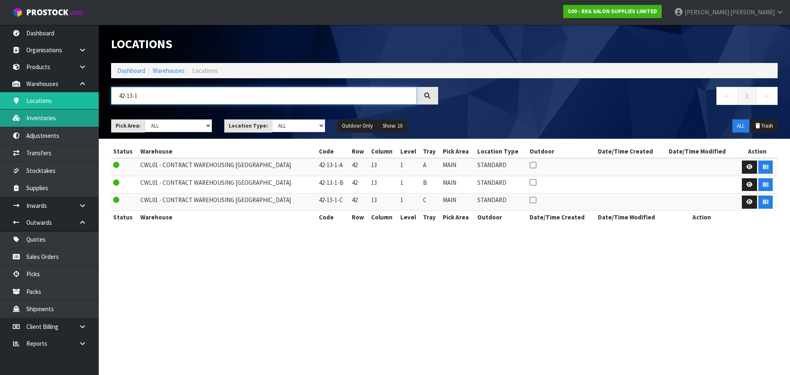
type input "42-13-1"
click at [51, 121] on link "Inventories" at bounding box center [49, 117] width 99 height 17
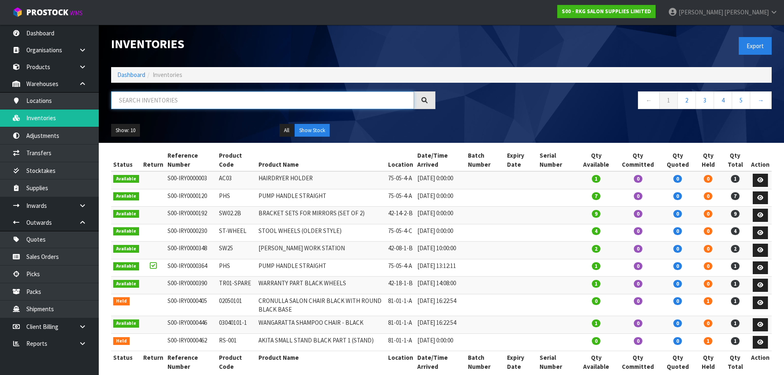
click at [154, 102] on input "text" at bounding box center [262, 100] width 303 height 18
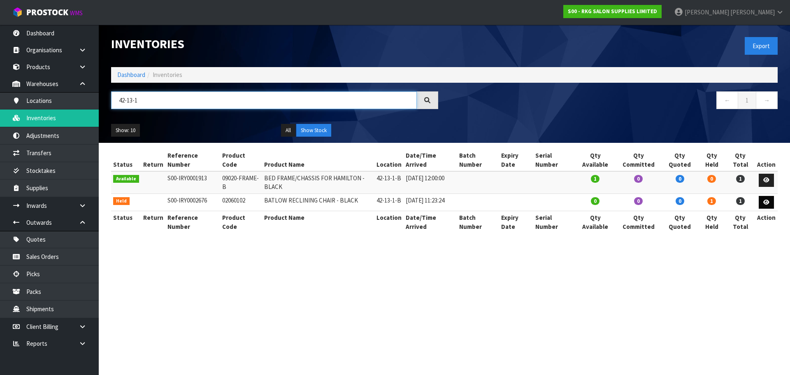
type input "42-13-1"
click at [766, 203] on icon at bounding box center [766, 202] width 6 height 5
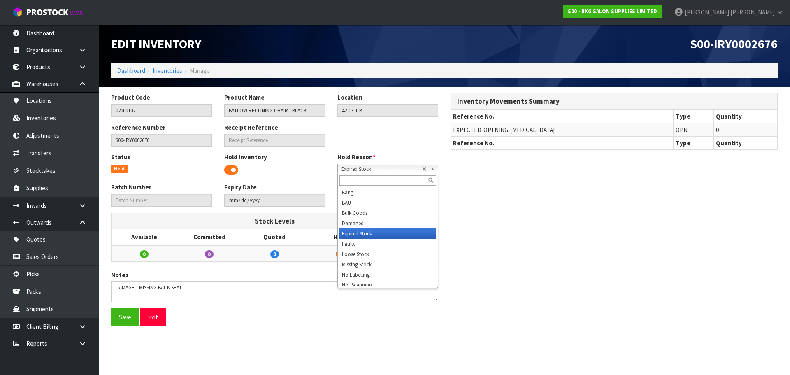
click at [369, 170] on span "Expired Stock" at bounding box center [381, 169] width 81 height 10
click at [362, 223] on li "Damaged" at bounding box center [387, 223] width 97 height 10
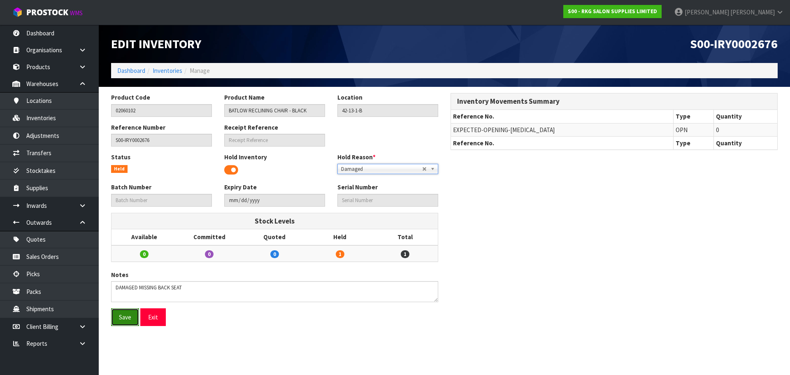
click at [125, 317] on button "Save" at bounding box center [125, 317] width 28 height 18
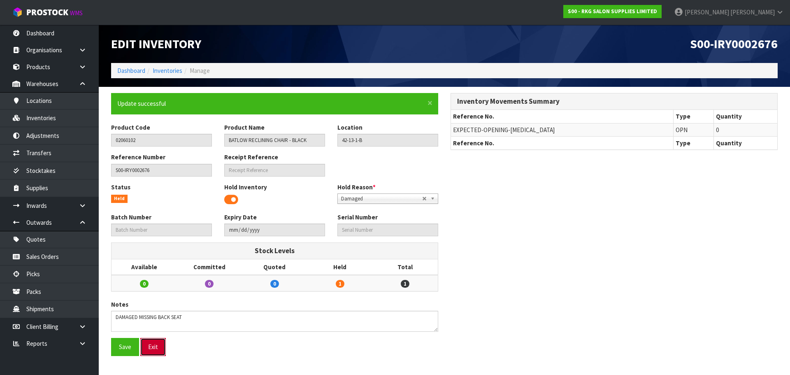
click at [152, 345] on button "Exit" at bounding box center [153, 347] width 26 height 18
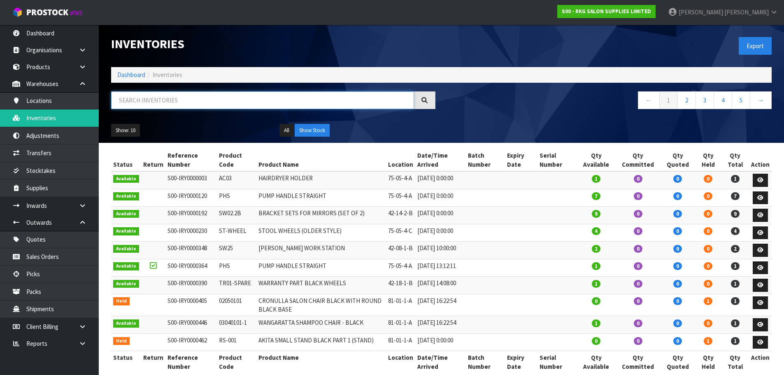
click at [133, 100] on input "text" at bounding box center [262, 100] width 303 height 18
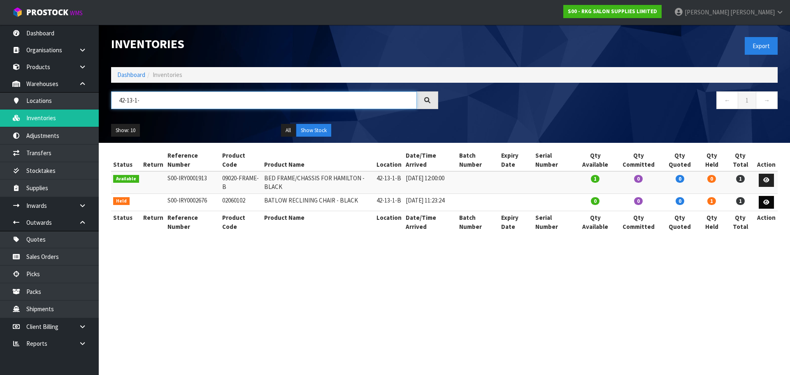
type input "42-13-1-"
click at [767, 204] on icon at bounding box center [766, 202] width 6 height 5
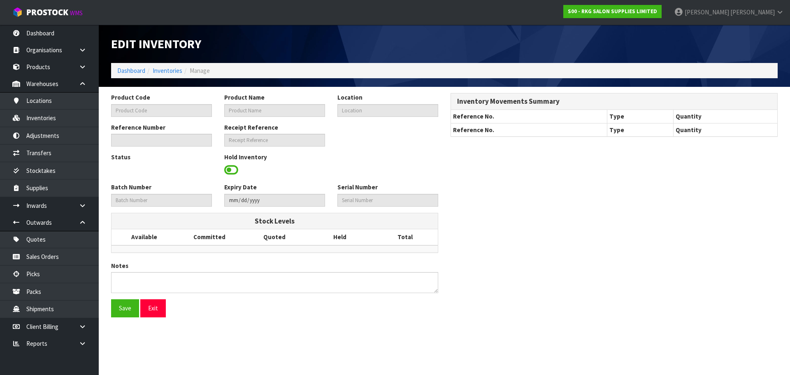
type input "02060102"
type input "BATLOW RECLINING CHAIR - BLACK"
type input "42-13-1-B"
type input "S00-IRY0002676"
type textarea "DAMAGED MISSING BACK SEAT"
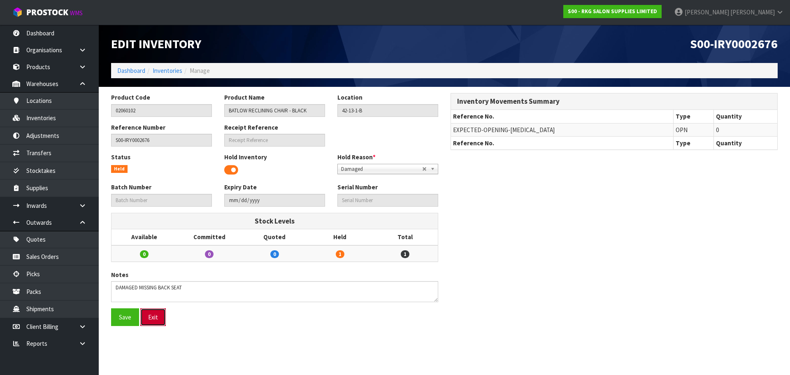
click at [154, 322] on button "Exit" at bounding box center [153, 317] width 26 height 18
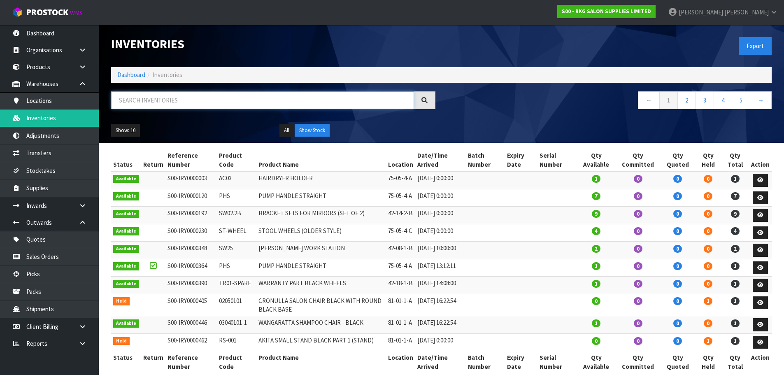
click at [151, 100] on input "text" at bounding box center [262, 100] width 303 height 18
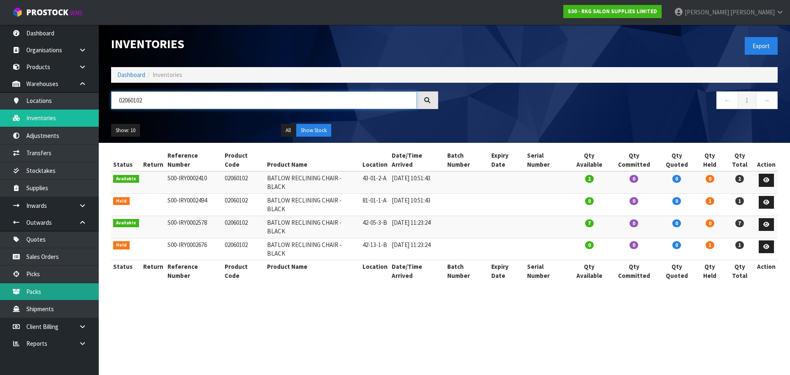
type input "02060102"
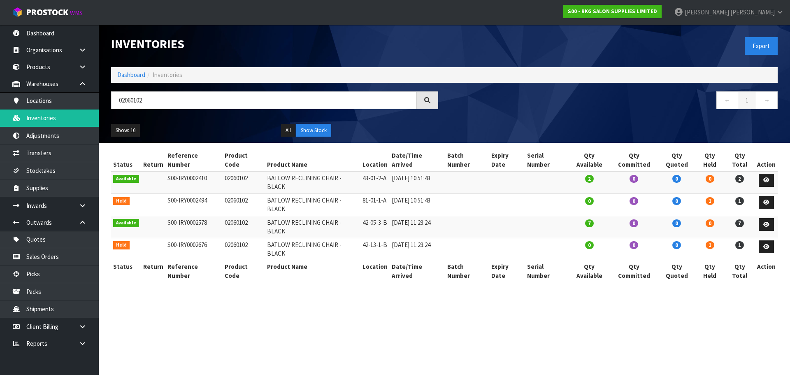
drag, startPoint x: 222, startPoint y: 188, endPoint x: 249, endPoint y: 189, distance: 26.8
click at [249, 193] on td "02060102" at bounding box center [244, 204] width 42 height 22
copy td "02060102"
click at [81, 342] on icon at bounding box center [83, 343] width 8 height 6
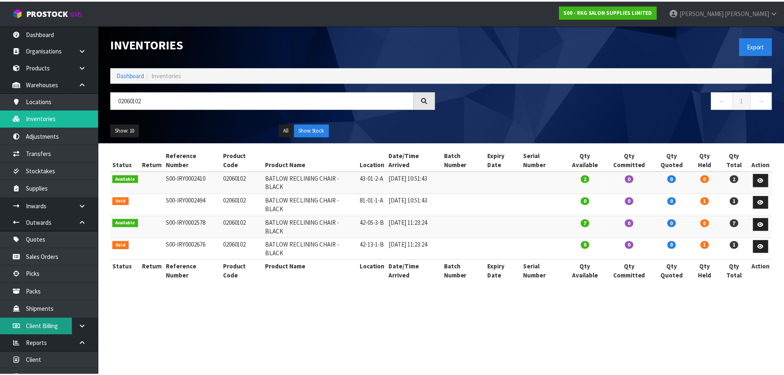
scroll to position [28, 0]
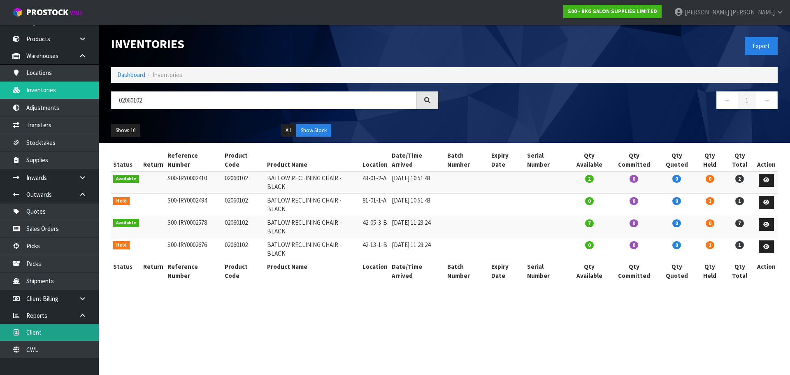
click at [39, 330] on link "Client" at bounding box center [49, 332] width 99 height 17
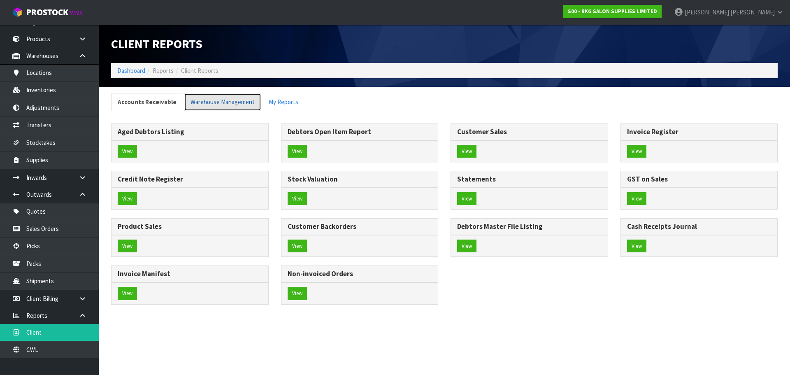
click at [207, 104] on link "Warehouse Management" at bounding box center [222, 102] width 77 height 18
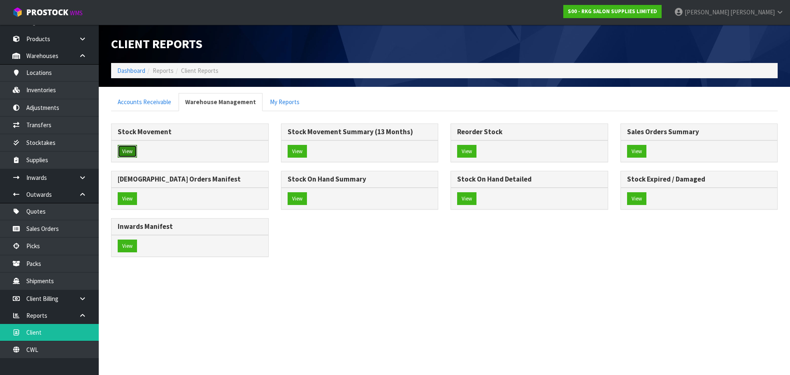
click at [125, 155] on button "View" at bounding box center [127, 151] width 19 height 13
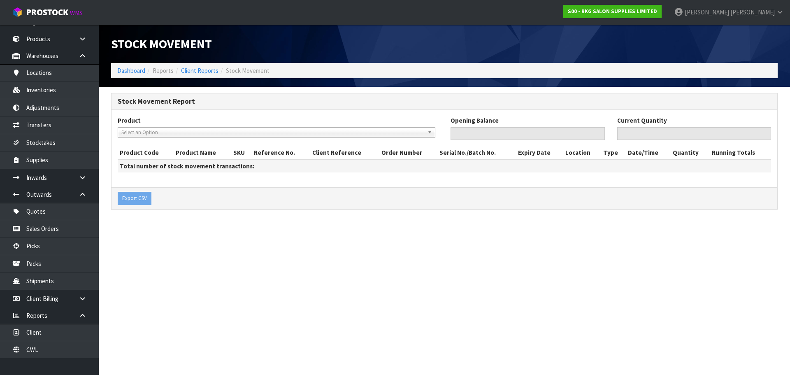
click at [188, 134] on span "Select an Option" at bounding box center [272, 133] width 303 height 10
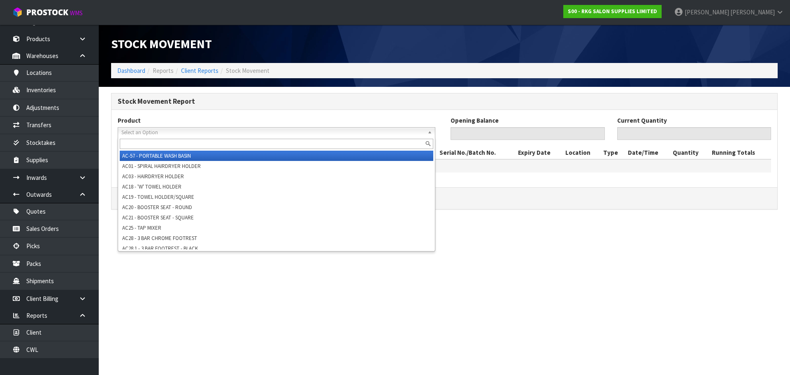
paste input "02060102"
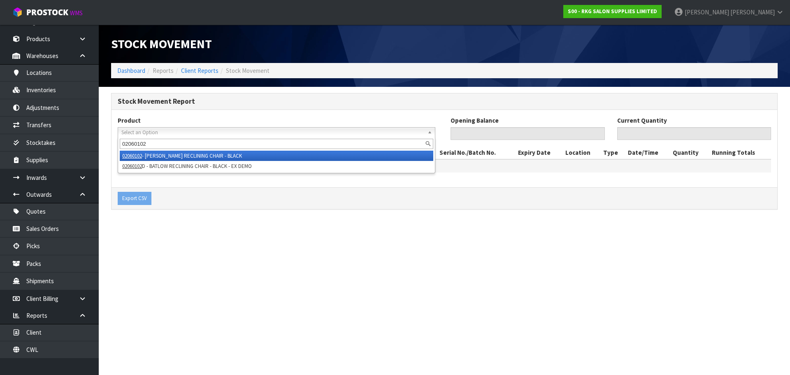
type input "02060102"
click at [188, 156] on li "02060102 - BATLOW RECLINING CHAIR - BLACK" at bounding box center [277, 156] width 314 height 10
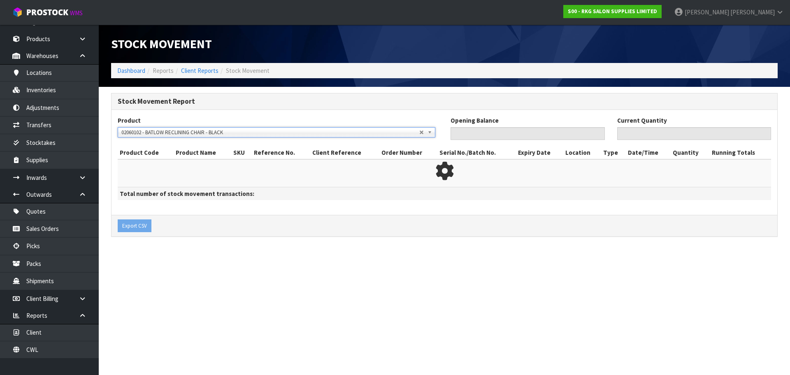
type input "0"
type input "11"
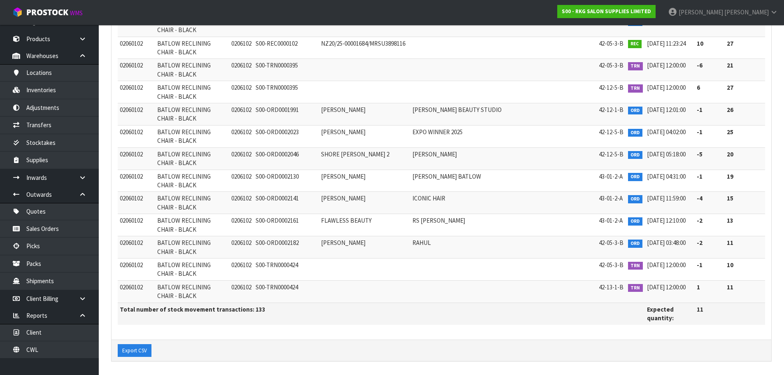
scroll to position [2813, 0]
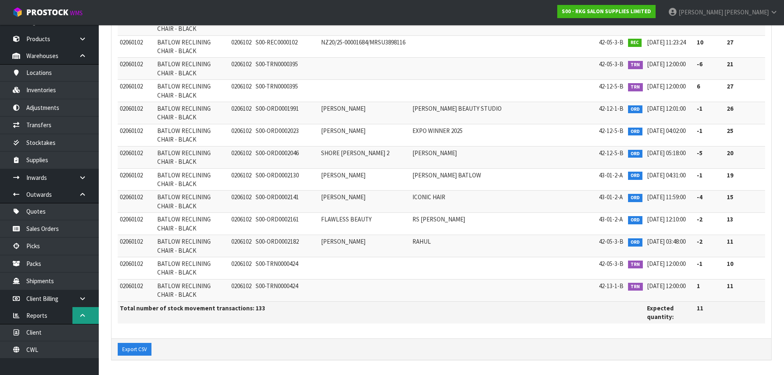
click at [78, 316] on link at bounding box center [85, 315] width 26 height 17
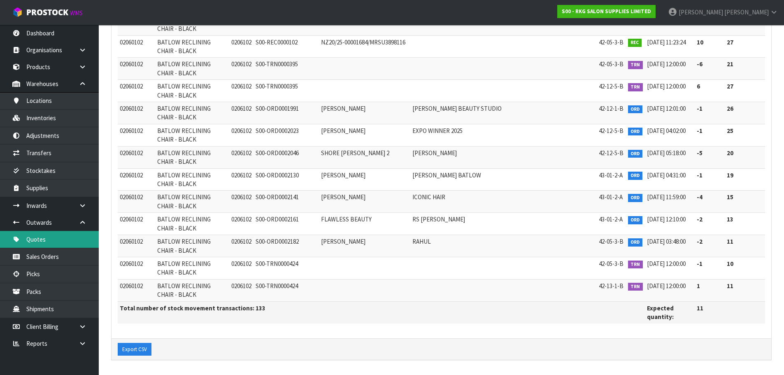
scroll to position [0, 0]
click at [42, 241] on link "Quotes" at bounding box center [49, 239] width 99 height 17
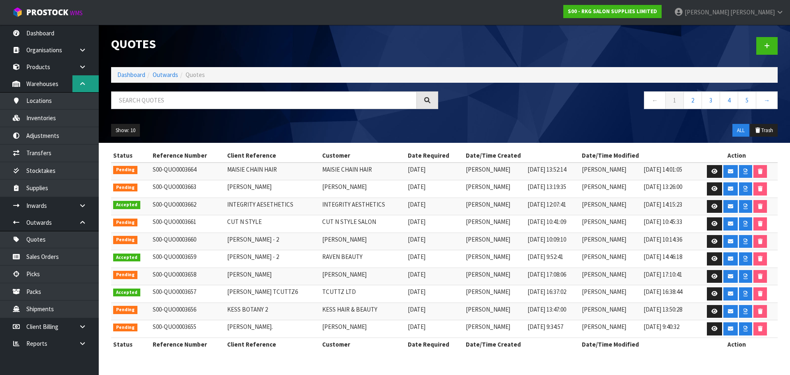
click at [85, 84] on icon at bounding box center [83, 84] width 8 height 6
